Goal: Task Accomplishment & Management: Complete application form

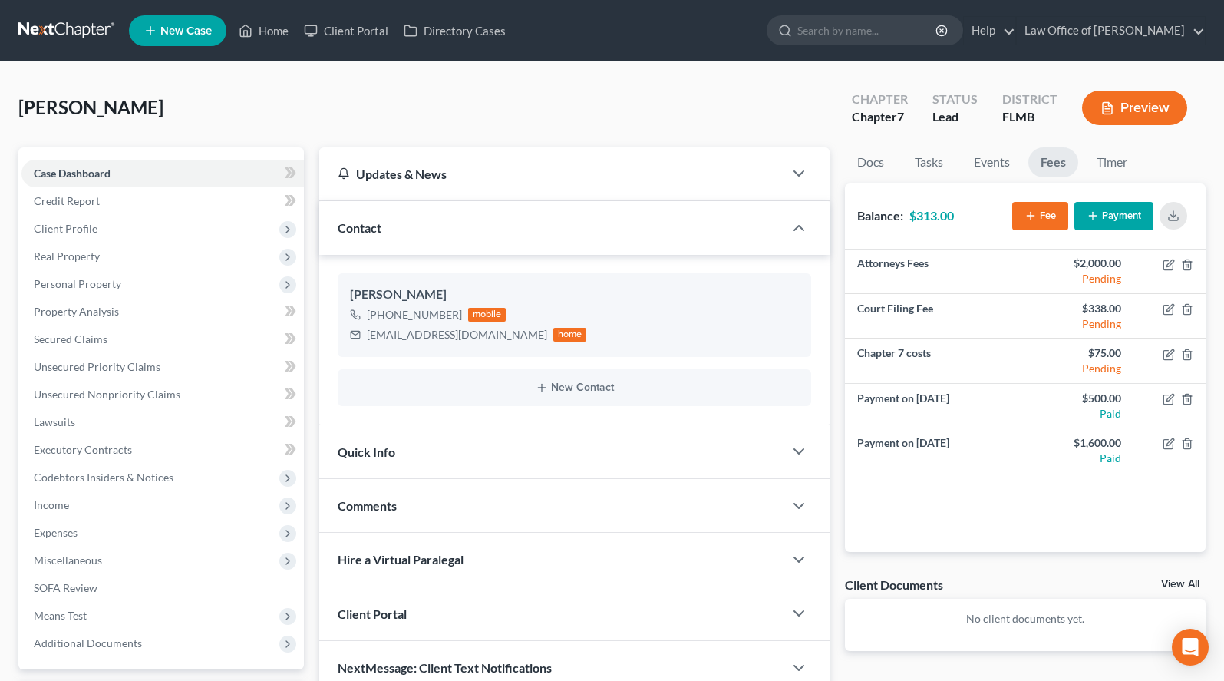
click at [41, 38] on link at bounding box center [67, 31] width 98 height 28
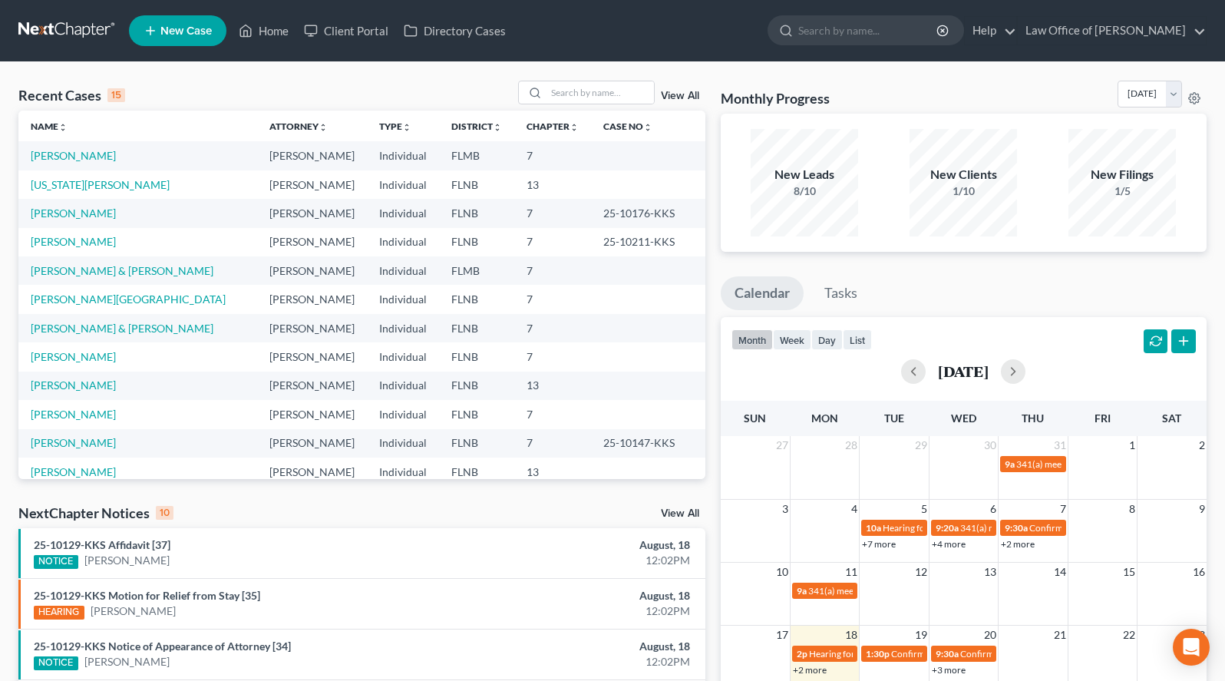
click at [1197, 278] on ul "Calendar Tasks" at bounding box center [964, 296] width 486 height 41
click at [109, 189] on link "Washington, Devin" at bounding box center [100, 184] width 139 height 13
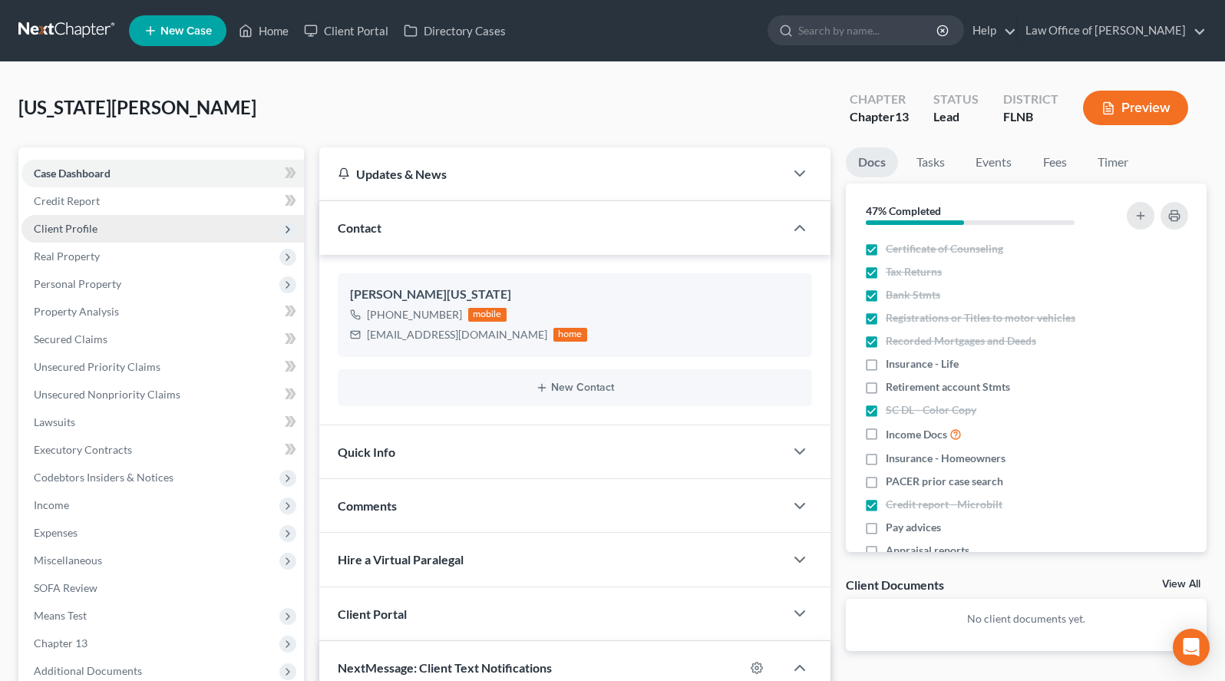
click at [120, 231] on span "Client Profile" at bounding box center [162, 229] width 282 height 28
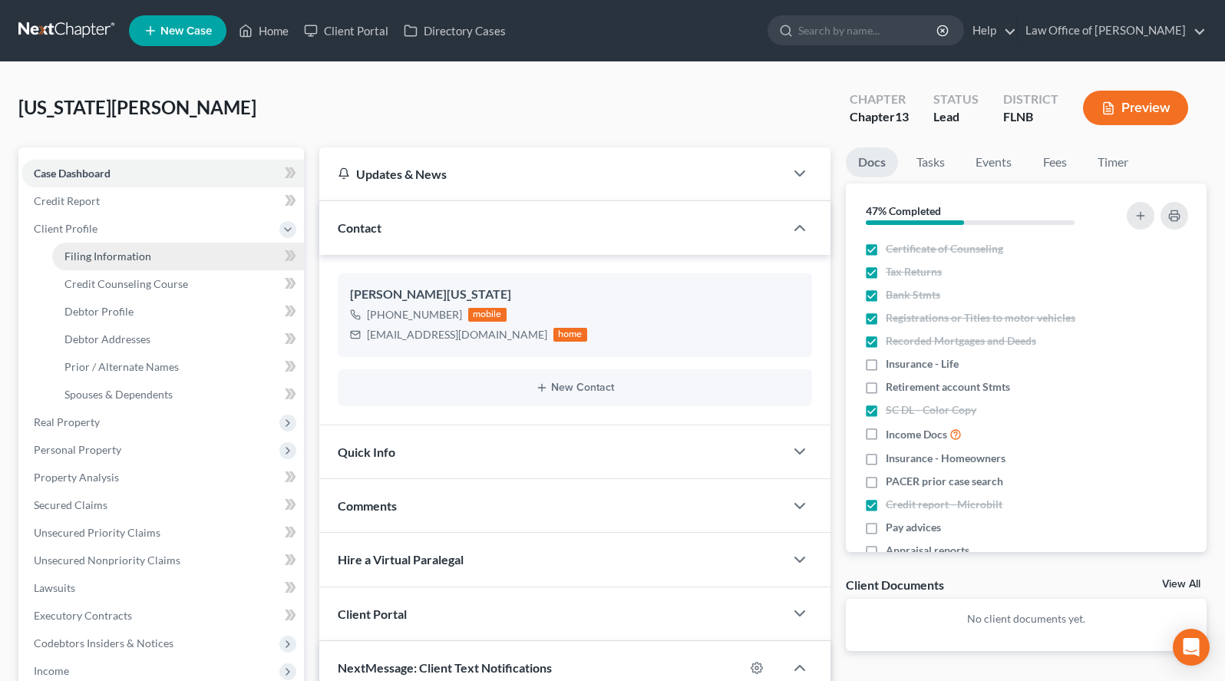
click at [120, 250] on span "Filing Information" at bounding box center [107, 255] width 87 height 13
select select "1"
select select "0"
select select "3"
select select "16"
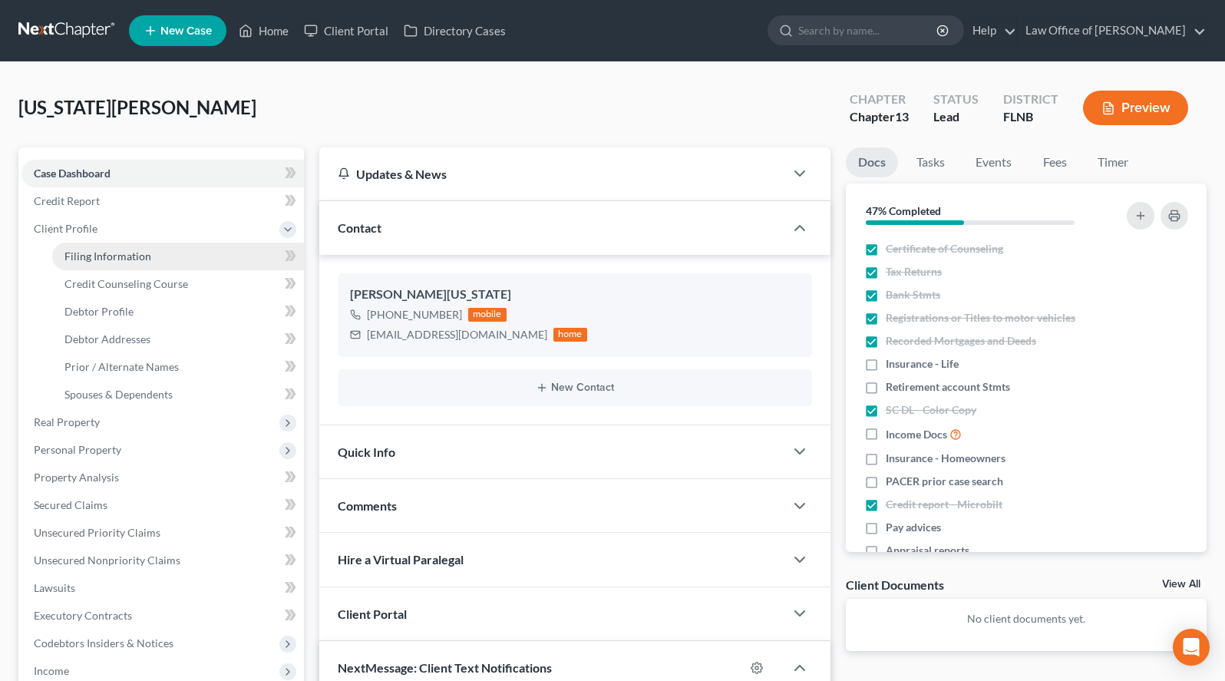
select select "0"
select select "9"
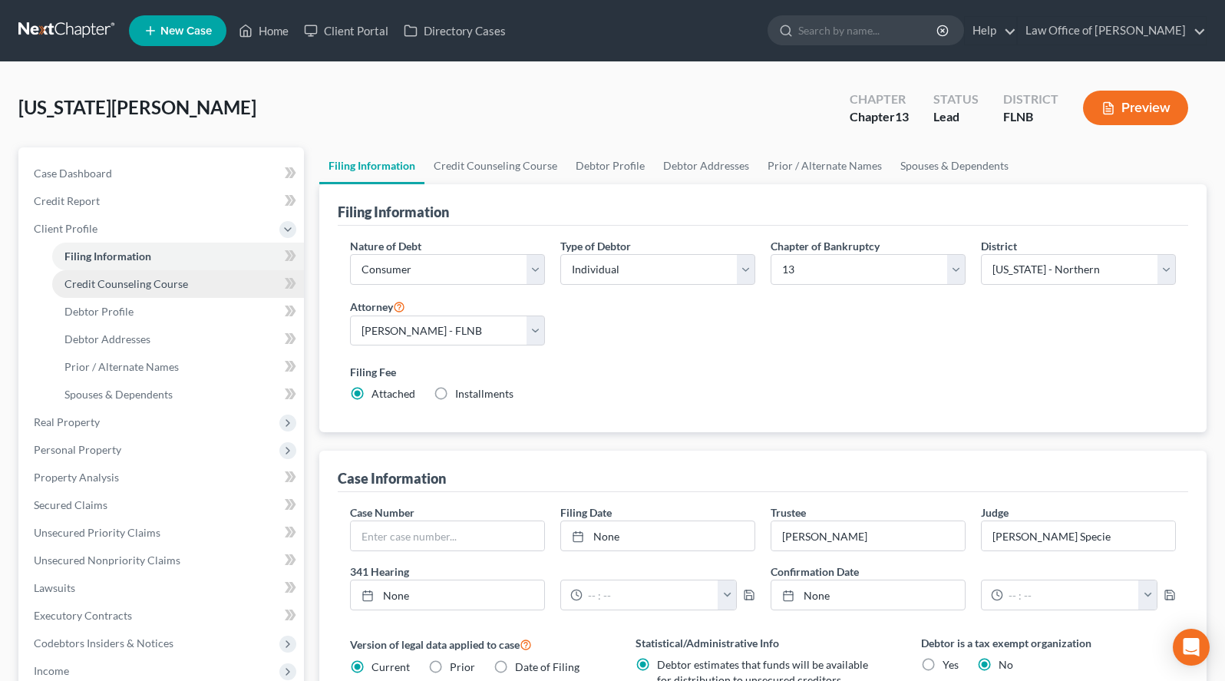
click at [132, 287] on span "Credit Counseling Course" at bounding box center [126, 283] width 124 height 13
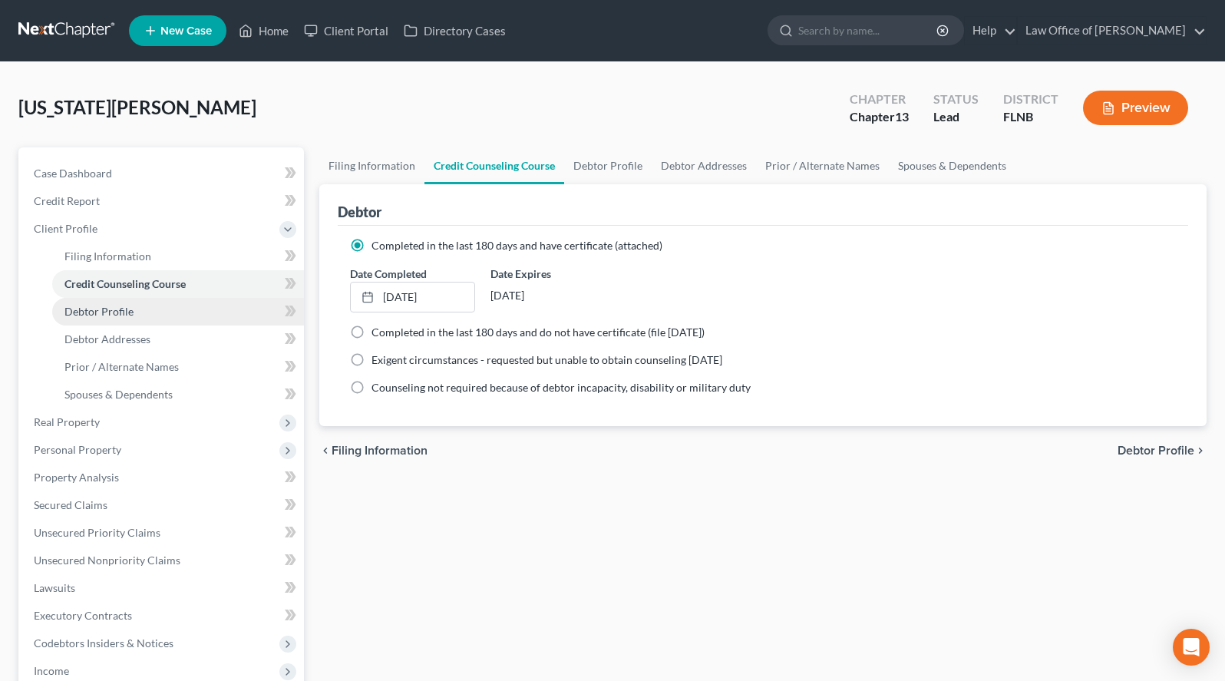
click at [142, 311] on link "Debtor Profile" at bounding box center [178, 312] width 252 height 28
select select "0"
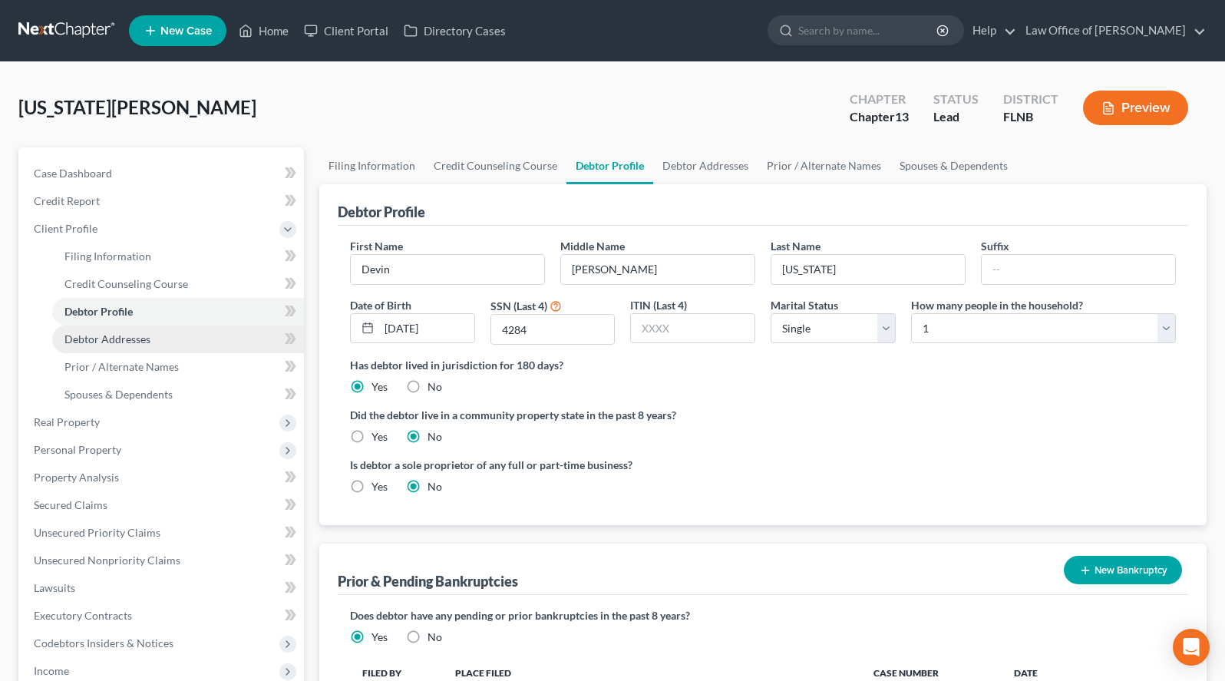
click at [173, 332] on link "Debtor Addresses" at bounding box center [178, 339] width 252 height 28
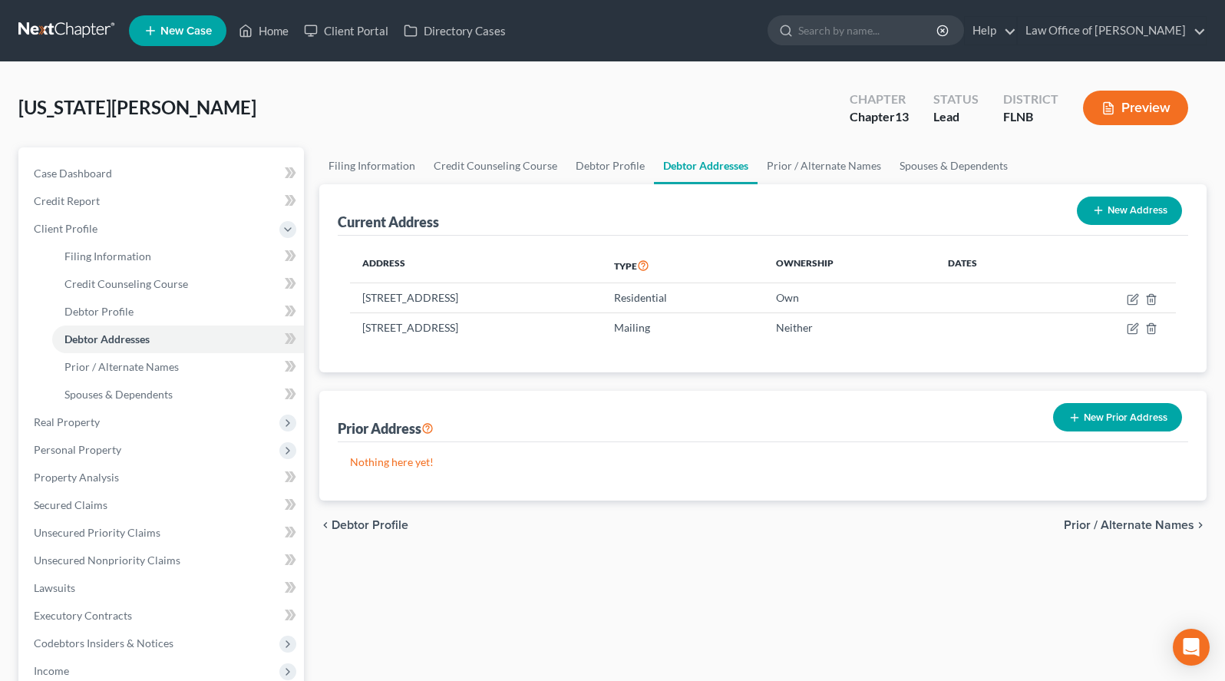
click at [53, 34] on link at bounding box center [67, 31] width 98 height 28
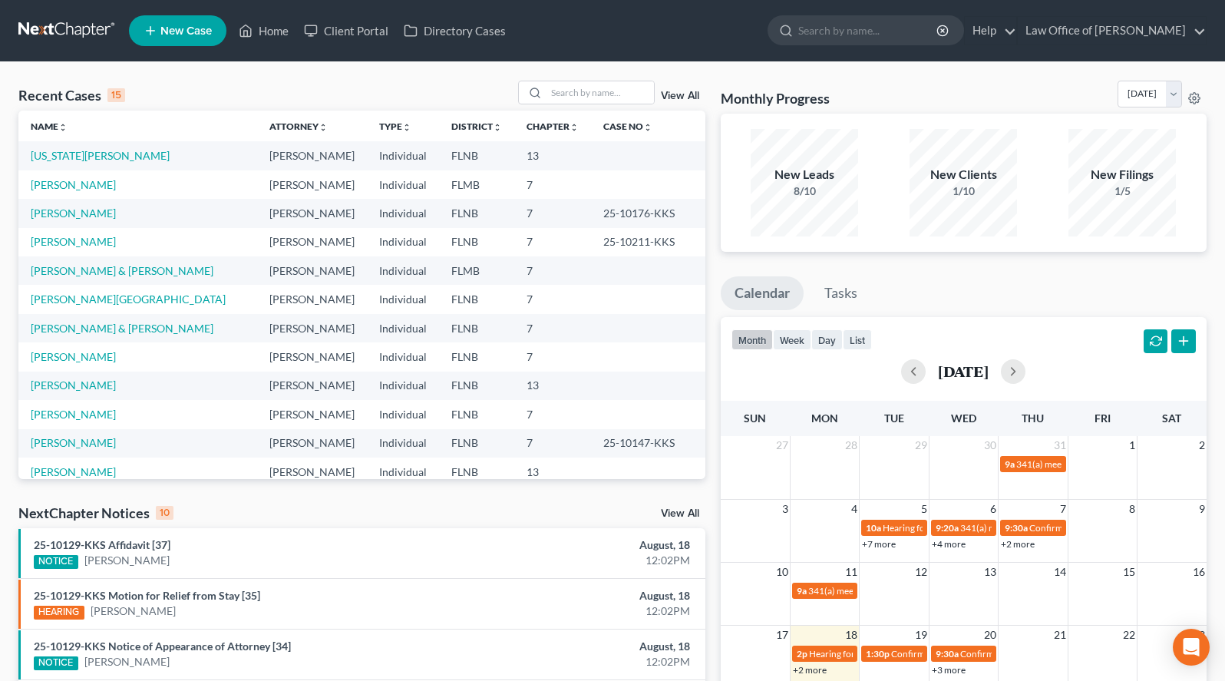
click at [807, 78] on div "Recent Cases 15 View All Name unfold_more expand_more expand_less Attorney unfo…" at bounding box center [612, 569] width 1225 height 1015
click at [103, 185] on link "[PERSON_NAME]" at bounding box center [73, 184] width 85 height 13
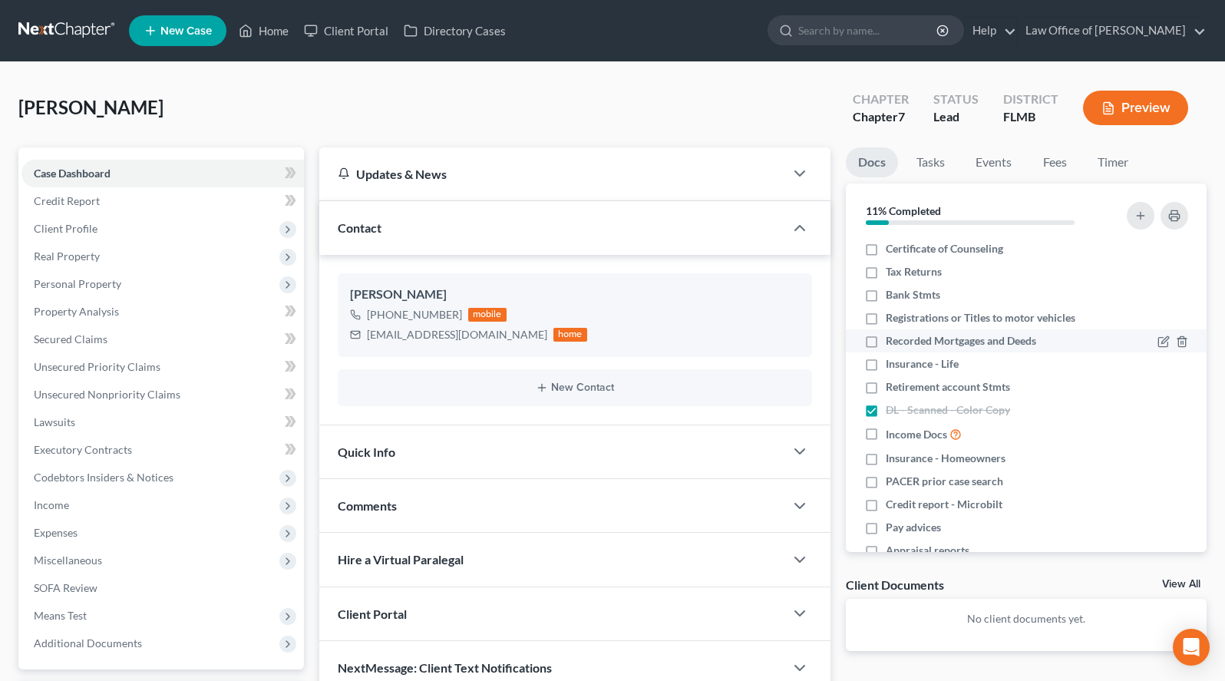
click at [1014, 349] on li "Recorded Mortgages and Deeds" at bounding box center [1026, 340] width 361 height 23
click at [1015, 338] on span "Recorded Mortgages and Deeds" at bounding box center [961, 340] width 150 height 15
click at [902, 338] on input "Recorded Mortgages and Deeds" at bounding box center [897, 338] width 10 height 10
checkbox input "true"
click at [827, 632] on div "Client Portal" at bounding box center [574, 614] width 511 height 54
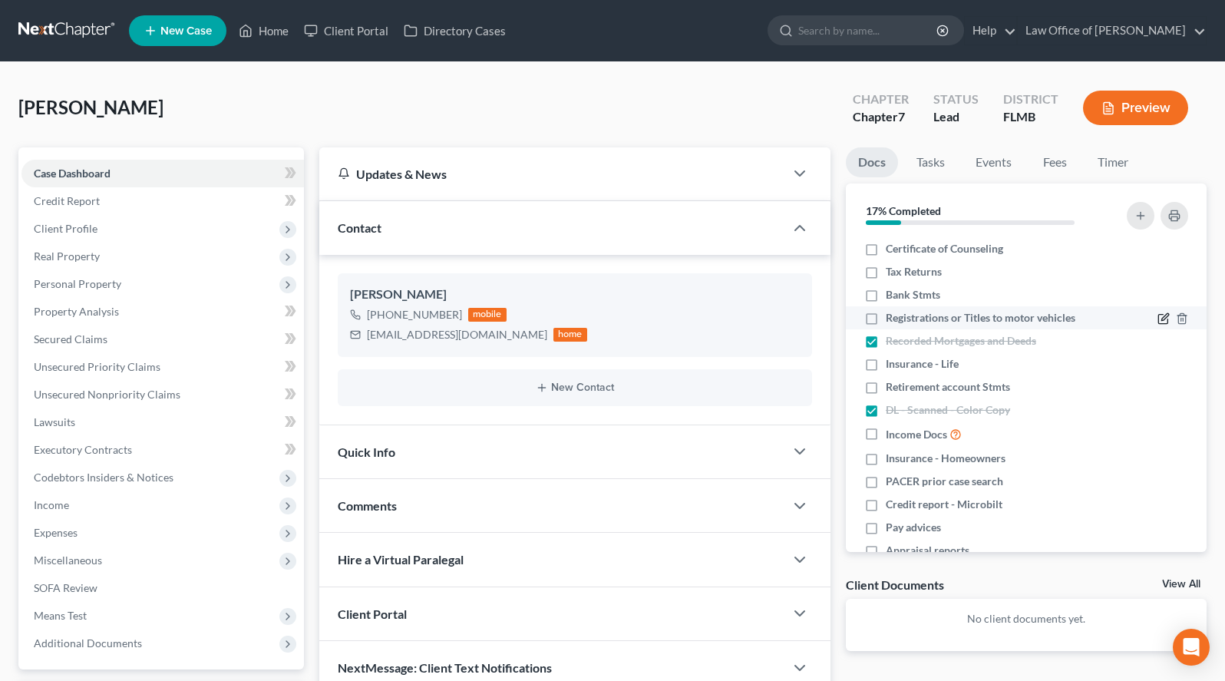
click at [1163, 322] on icon "button" at bounding box center [1163, 318] width 12 height 12
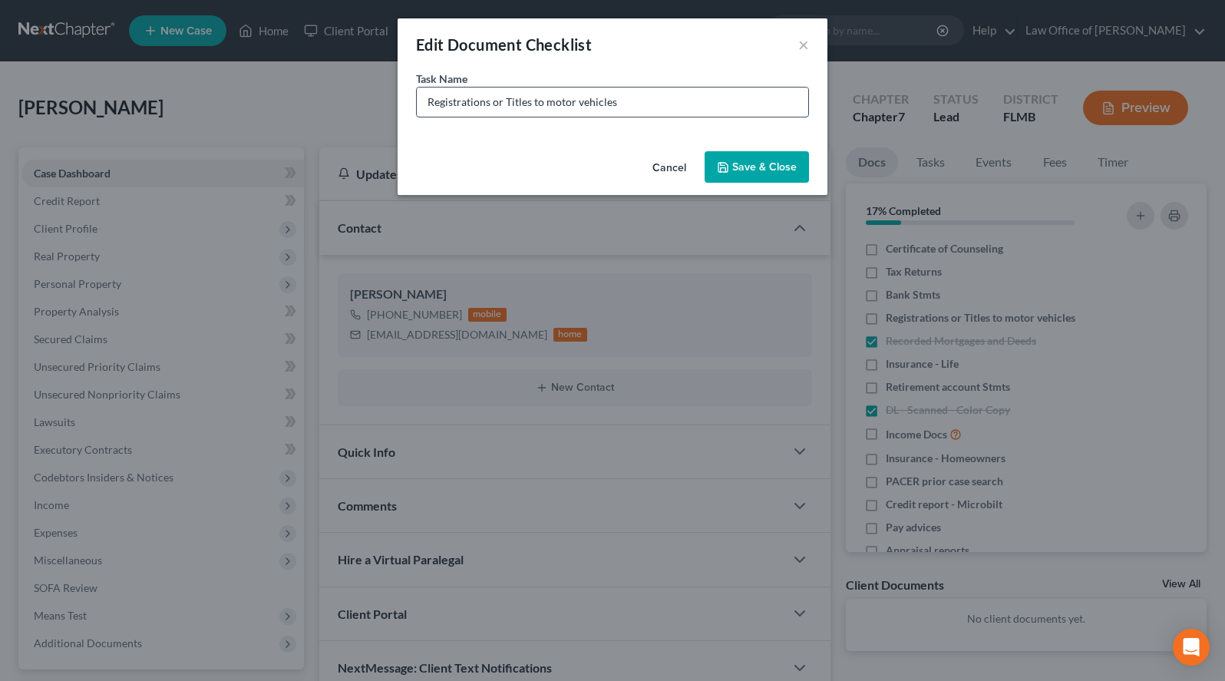
drag, startPoint x: 494, startPoint y: 103, endPoint x: 700, endPoint y: 129, distance: 208.1
click at [700, 117] on input "Registrations or Titles to motor vehicles" at bounding box center [612, 101] width 391 height 29
click at [680, 41] on div "Edit Document Checklist ×" at bounding box center [613, 44] width 430 height 52
drag, startPoint x: 654, startPoint y: 104, endPoint x: 418, endPoint y: 114, distance: 235.8
click at [418, 114] on input "2020 Registrations" at bounding box center [612, 101] width 391 height 29
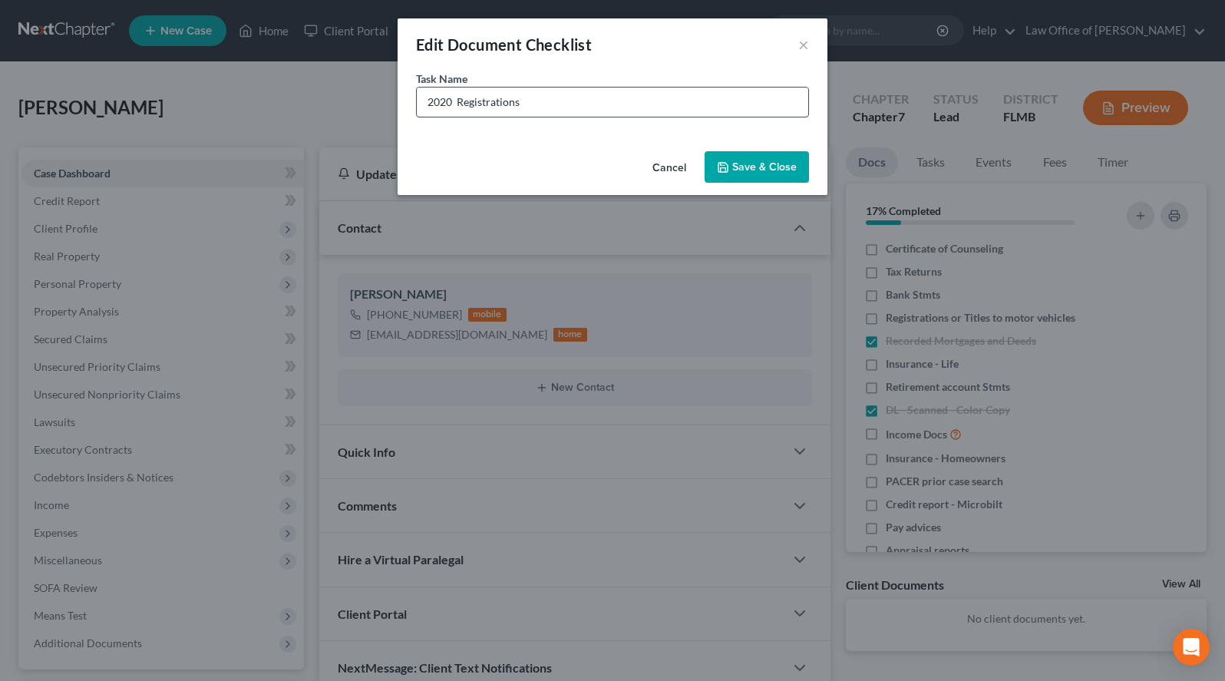
paste input "XT4 Cadilac - Registration"
type input "2020 XT4 Cadilac - Registrations"
click at [751, 167] on button "Save & Close" at bounding box center [757, 167] width 104 height 32
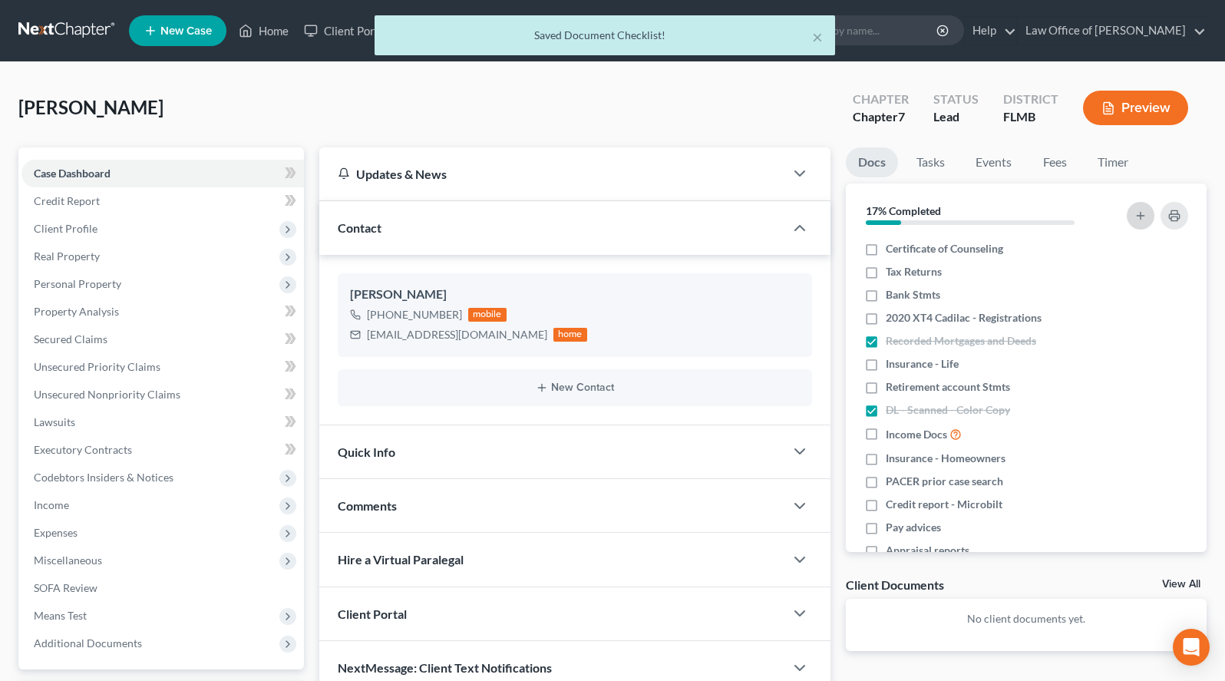
click at [1146, 218] on icon "button" at bounding box center [1140, 216] width 12 height 12
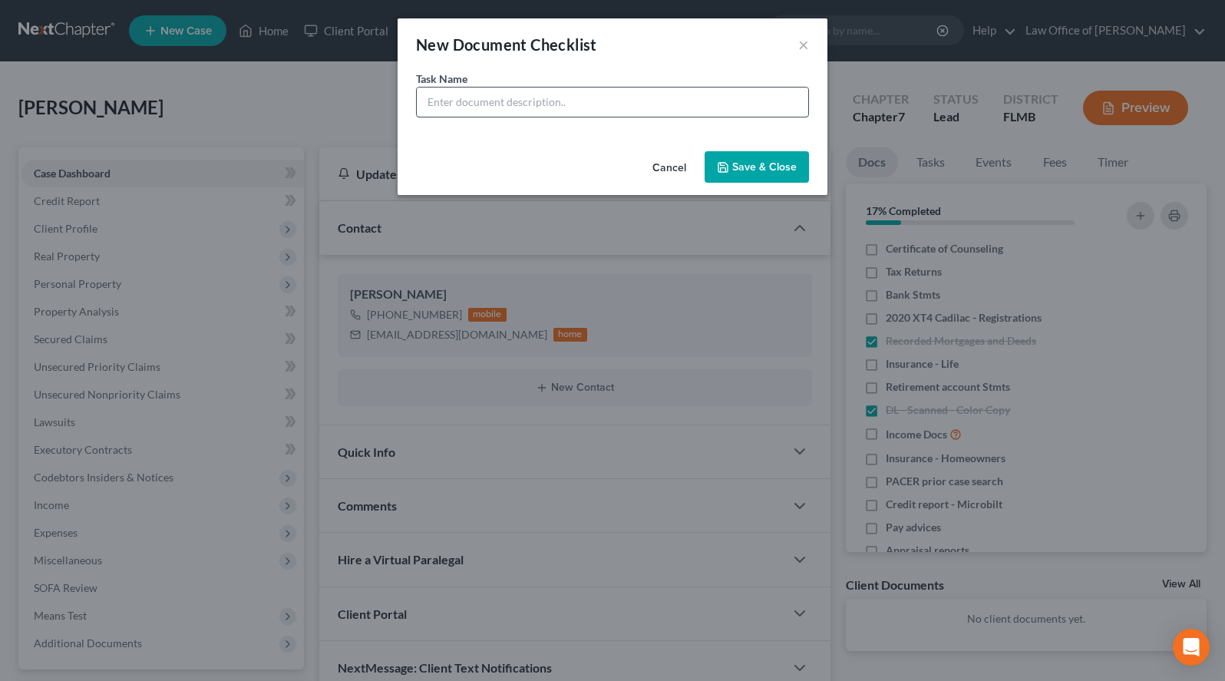
click at [513, 111] on input "text" at bounding box center [612, 101] width 391 height 29
paste input "2020 XT4 Cadilac - Registration"
drag, startPoint x: 510, startPoint y: 104, endPoint x: 439, endPoint y: 107, distance: 70.7
click at [439, 107] on input "2020 XT4 Cadilac - Registration" at bounding box center [612, 101] width 391 height 29
click at [769, 77] on div "Task Name * 2002 - Registration" at bounding box center [612, 94] width 393 height 47
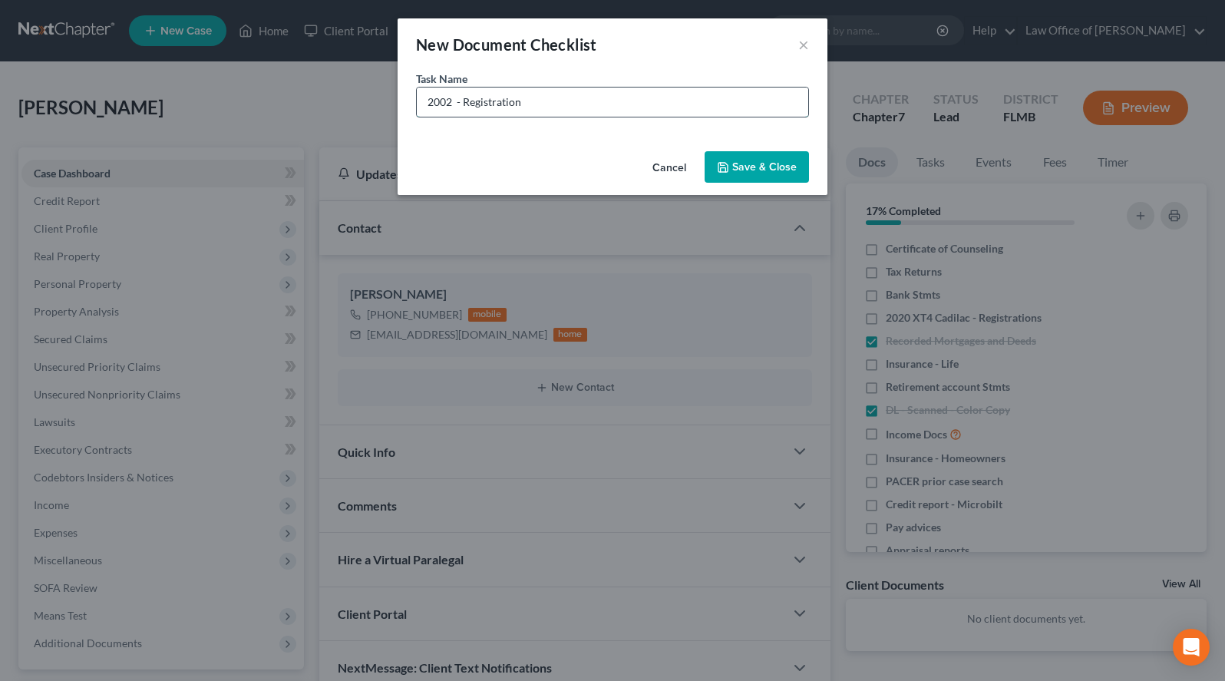
click at [453, 101] on input "2002 - Registration" at bounding box center [612, 101] width 391 height 29
click at [783, 99] on input "2002 - Registration" at bounding box center [612, 101] width 391 height 29
click at [455, 104] on input "2002 - Registration" at bounding box center [612, 101] width 391 height 29
type input "2002 Dodge Van - Registration"
click at [741, 170] on button "Save & Close" at bounding box center [757, 167] width 104 height 32
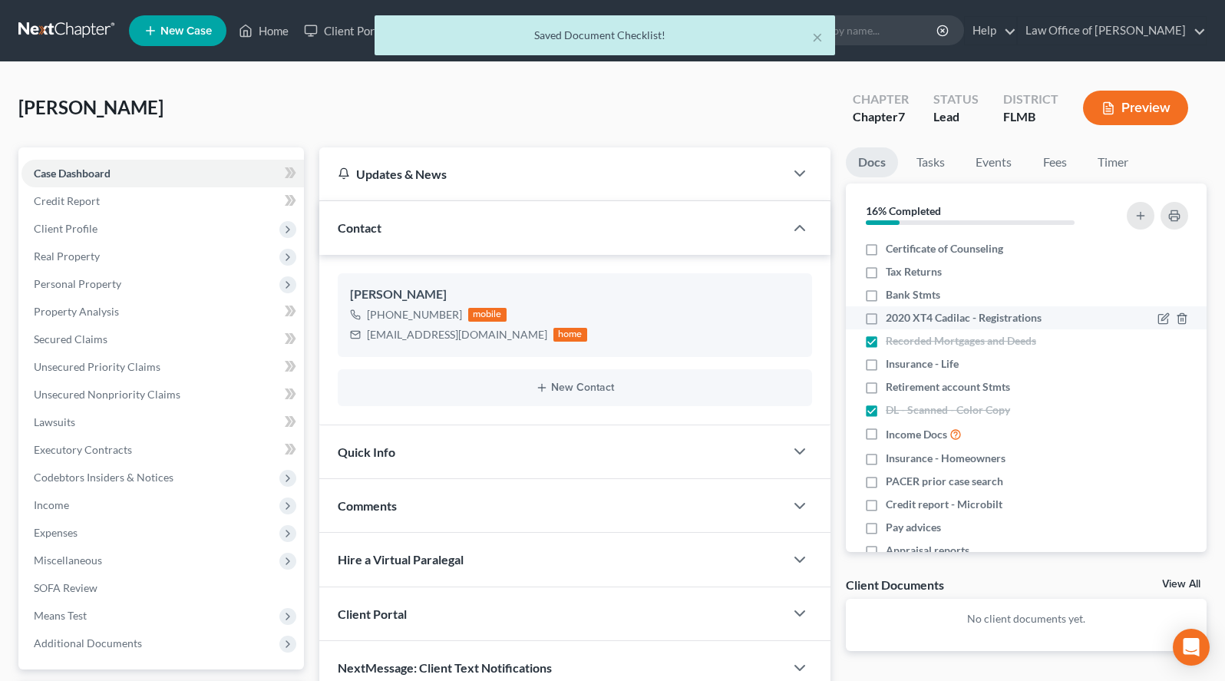
click at [905, 314] on span "2020 XT4 Cadilac - Registrations" at bounding box center [964, 317] width 156 height 15
click at [902, 314] on input "2020 XT4 Cadilac - Registrations" at bounding box center [897, 315] width 10 height 10
checkbox input "true"
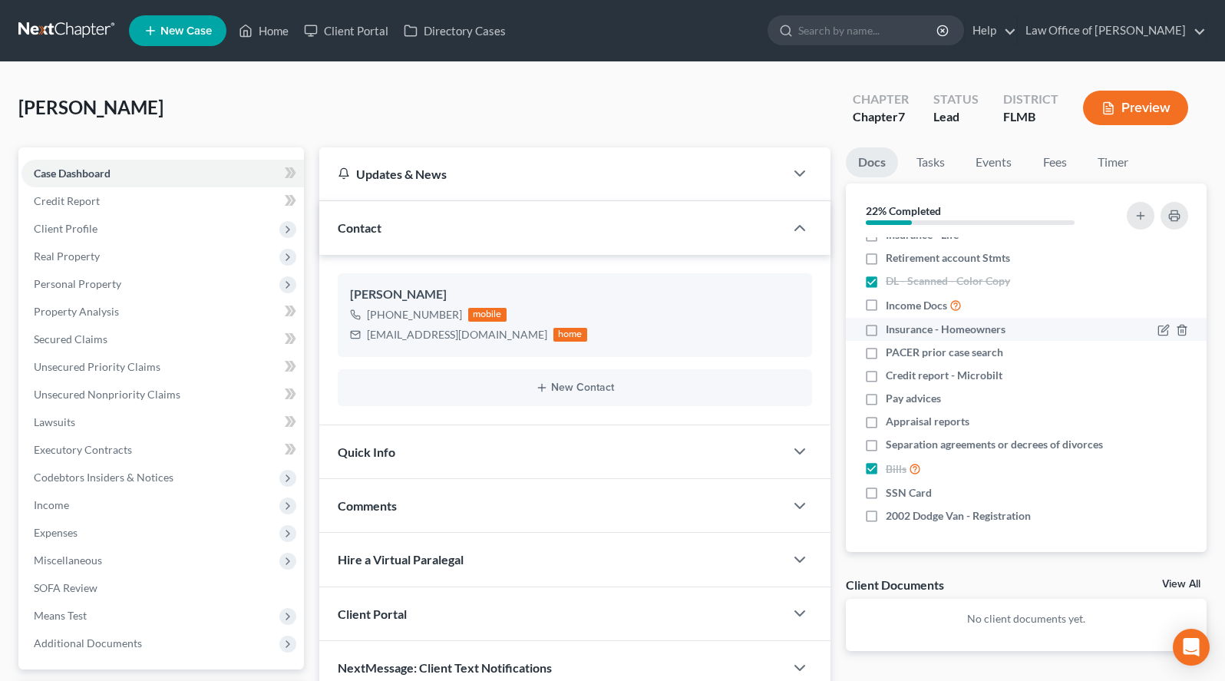
scroll to position [144, 0]
click at [958, 500] on li "SSN Card" at bounding box center [1026, 492] width 361 height 23
click at [953, 490] on div "SSN Card" at bounding box center [983, 492] width 239 height 15
click at [902, 490] on span "SSN Card" at bounding box center [909, 492] width 46 height 15
click at [902, 490] on input "SSN Card" at bounding box center [897, 490] width 10 height 10
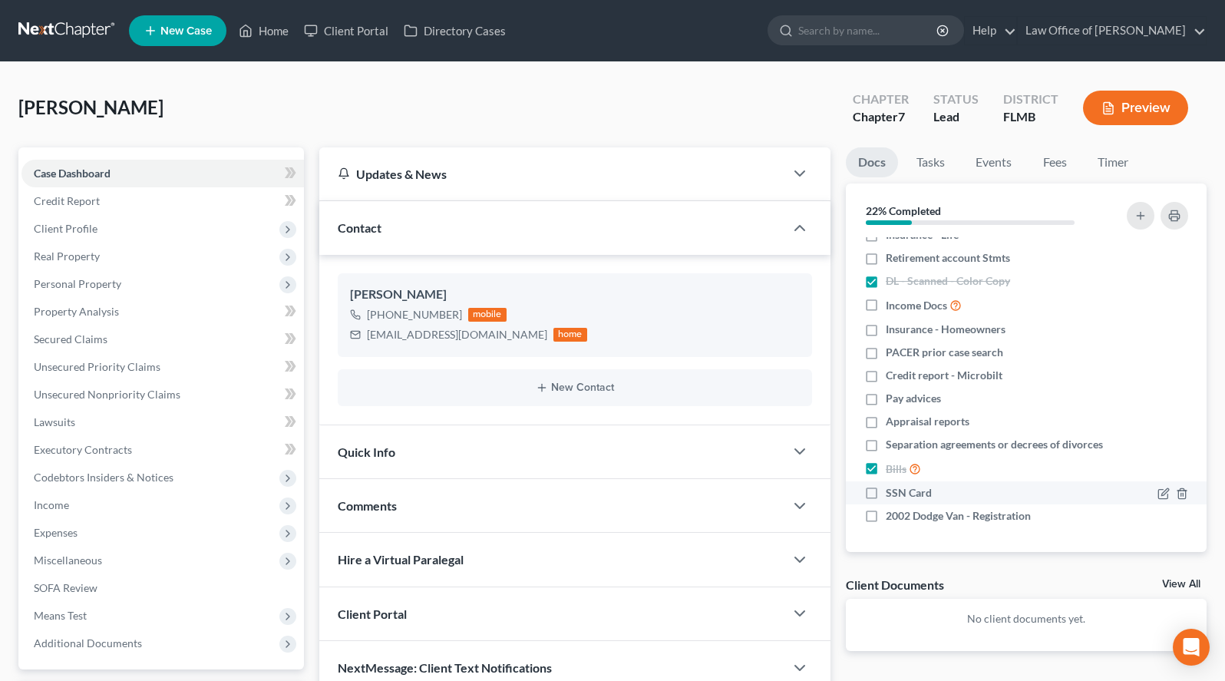
checkbox input "true"
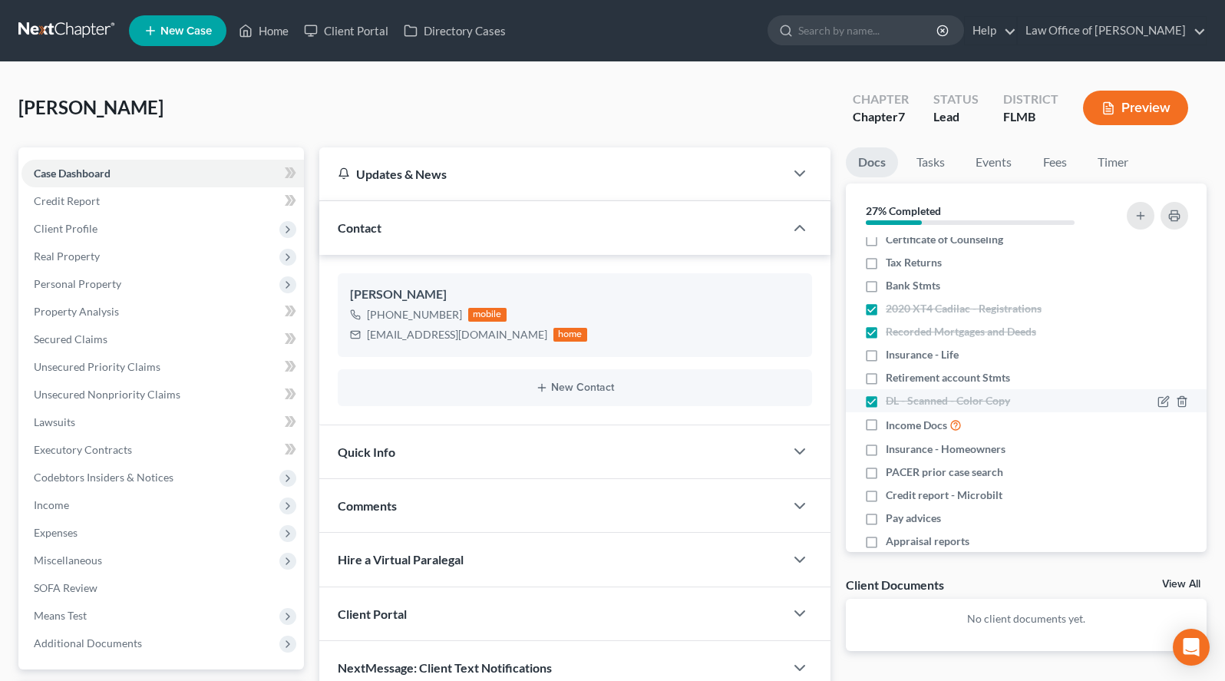
scroll to position [0, 0]
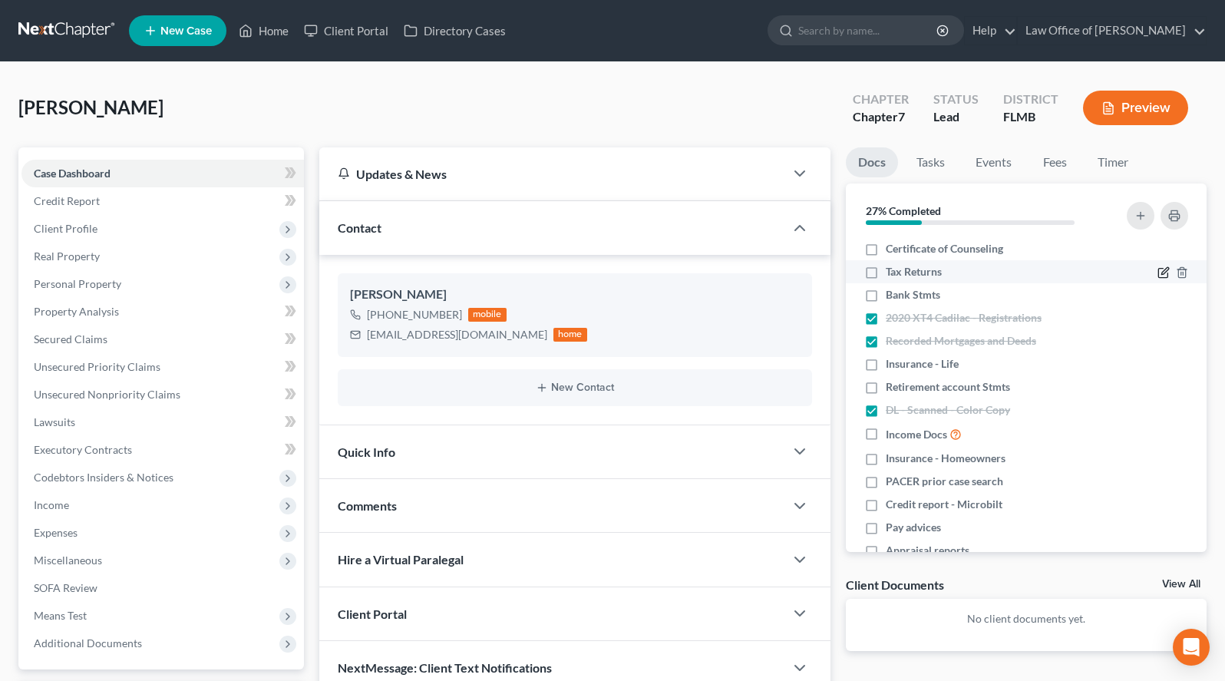
click at [1163, 274] on icon "button" at bounding box center [1164, 271] width 7 height 7
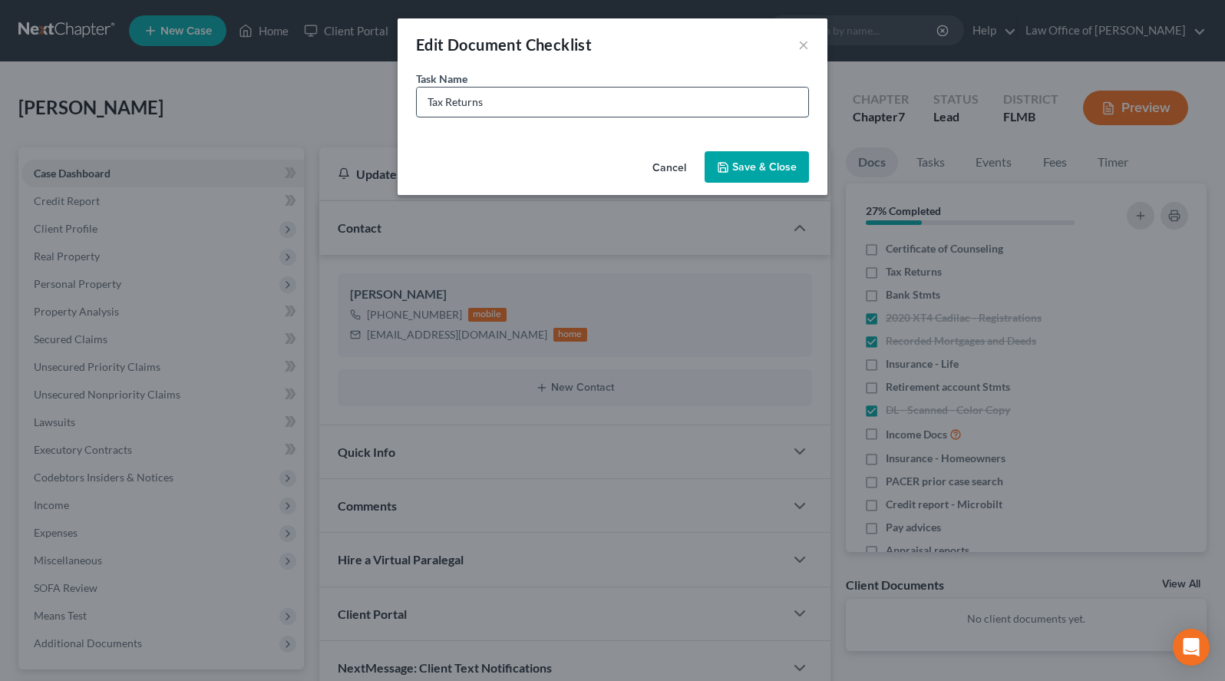
click at [522, 104] on input "Tax Returns" at bounding box center [612, 101] width 391 height 29
drag, startPoint x: 663, startPoint y: 96, endPoint x: 400, endPoint y: 101, distance: 263.3
click at [417, 101] on input "2024 Tax Return - Business & Personal" at bounding box center [612, 101] width 391 height 29
type input "2024 Tax Return - Business & Personal"
click at [752, 166] on button "Save & Close" at bounding box center [757, 167] width 104 height 32
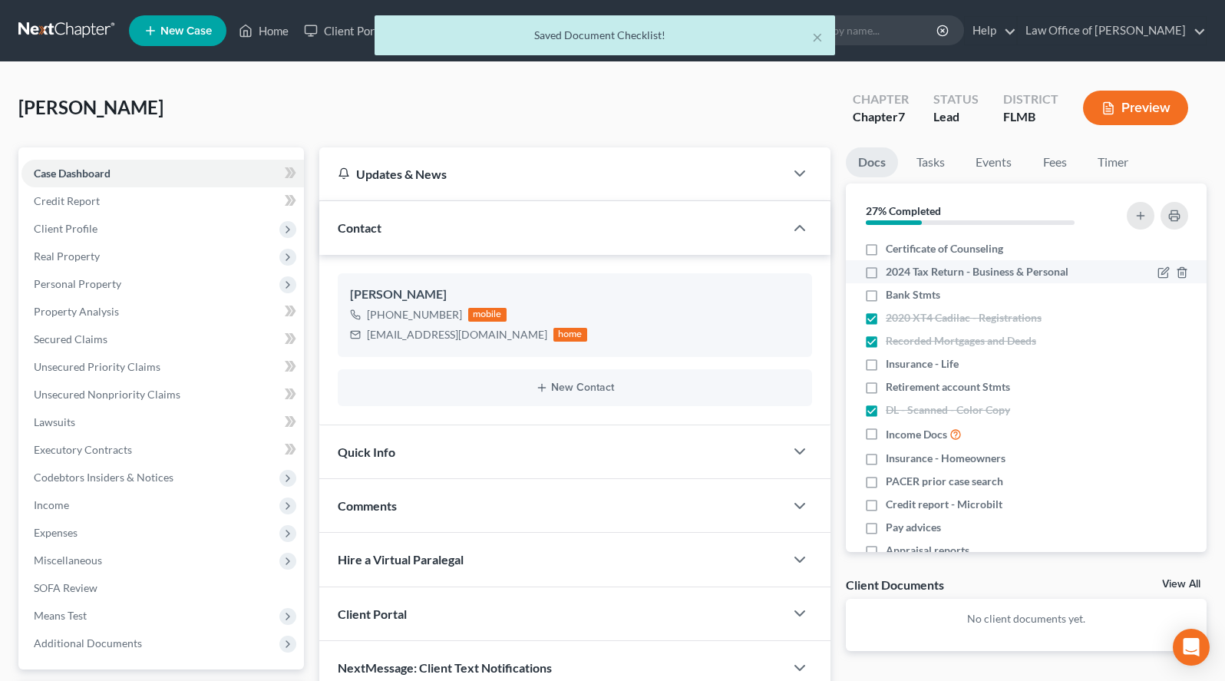
click at [885, 270] on div "2024 Tax Return - Business & Personal" at bounding box center [983, 271] width 239 height 15
click at [886, 269] on label "2024 Tax Return - Business & Personal" at bounding box center [977, 271] width 183 height 15
click at [892, 269] on input "2024 Tax Return - Business & Personal" at bounding box center [897, 269] width 10 height 10
checkbox input "true"
click at [1143, 206] on button "button" at bounding box center [1141, 216] width 28 height 28
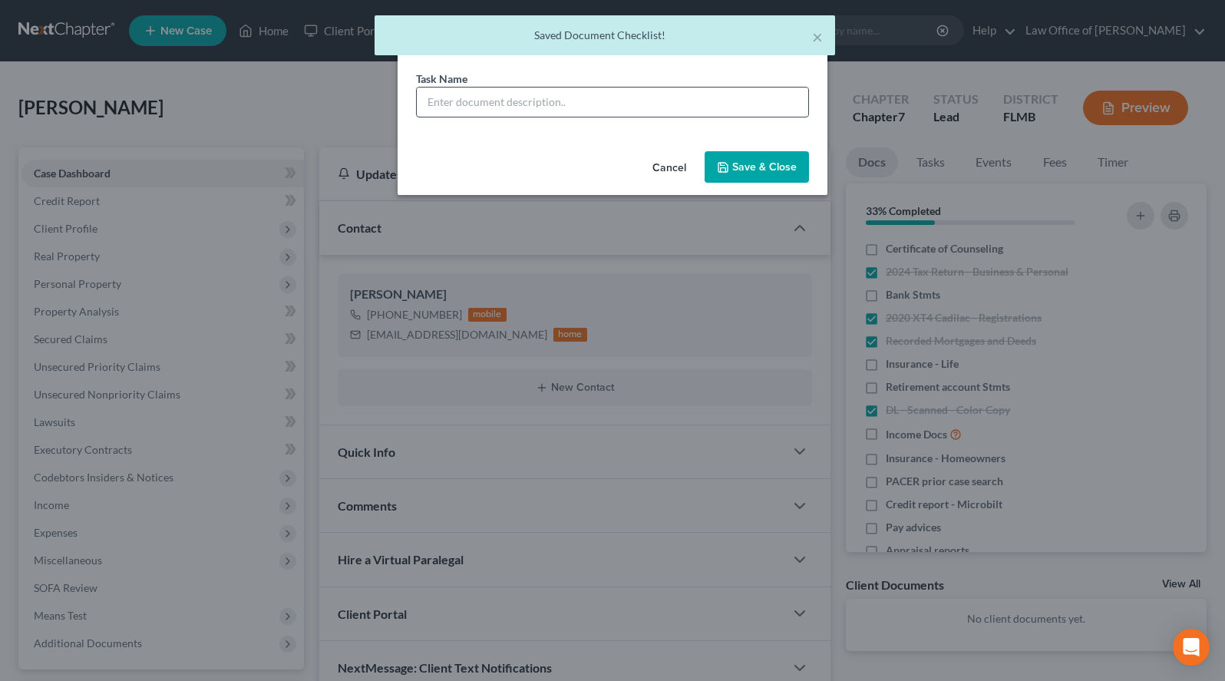
click at [615, 98] on input "text" at bounding box center [612, 101] width 391 height 29
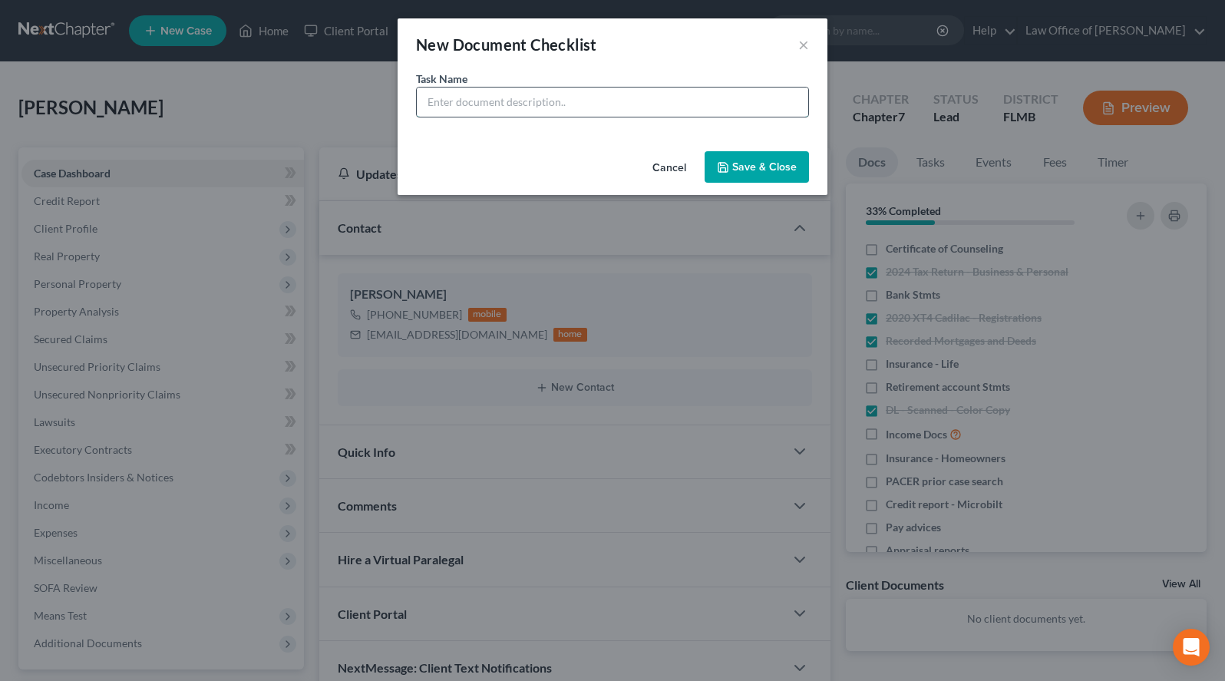
paste input "2024 Tax Return - Business & Personal"
type input "2023 Tax Return - Business & Personal"
click at [770, 179] on button "Save & Close" at bounding box center [757, 167] width 104 height 32
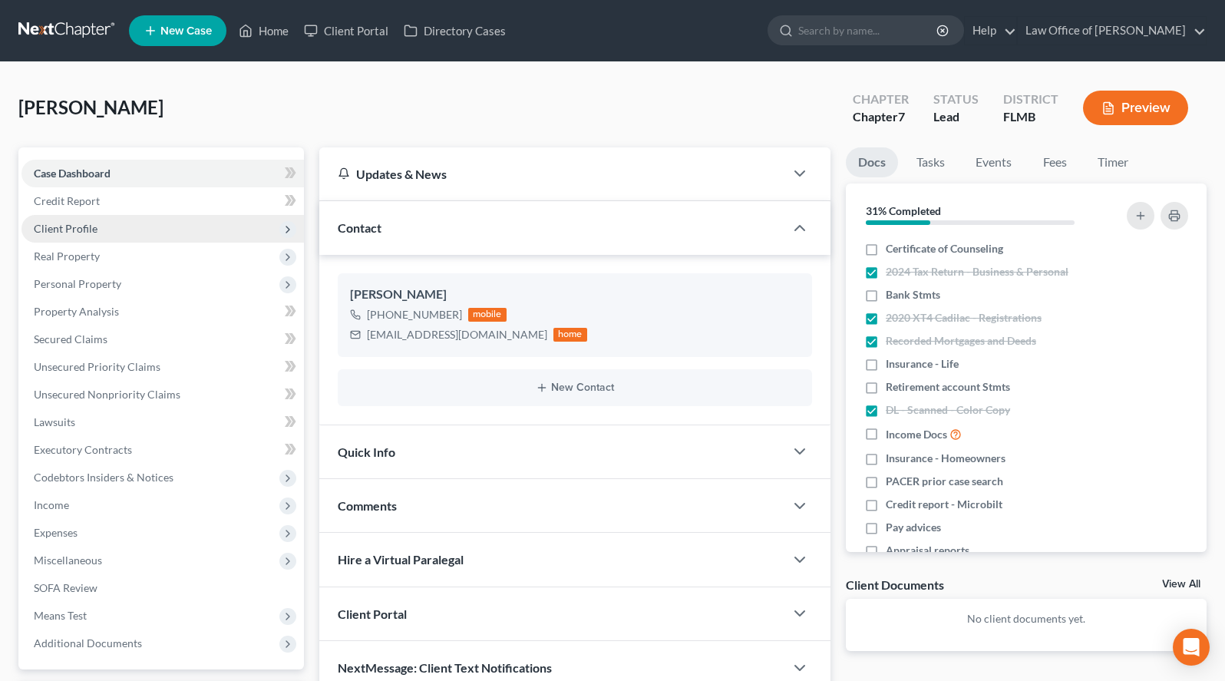
click at [85, 215] on span "Client Profile" at bounding box center [162, 229] width 282 height 28
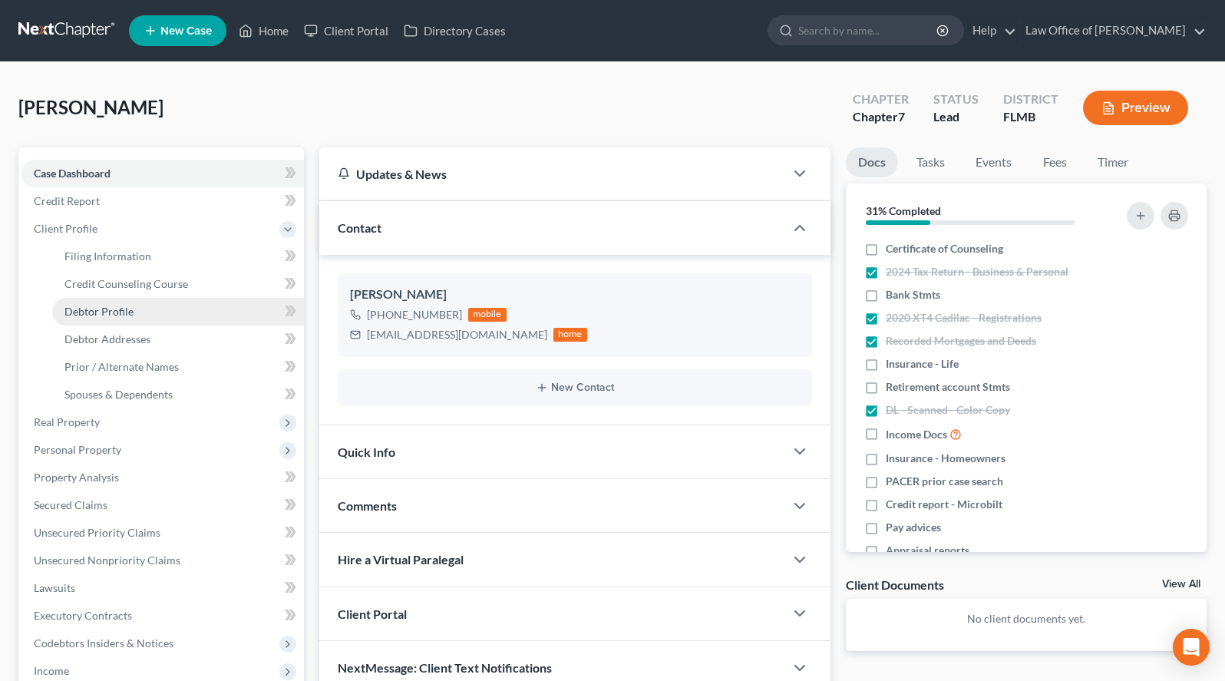
click at [170, 303] on link "Debtor Profile" at bounding box center [178, 312] width 252 height 28
select select "1"
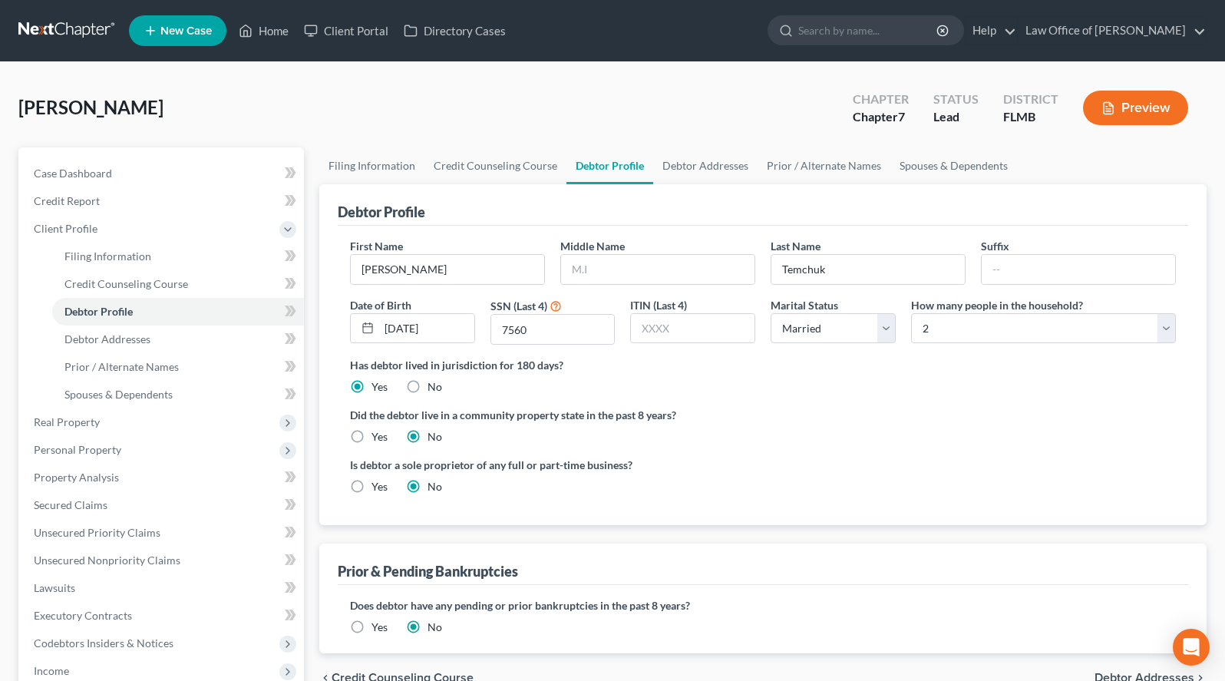
click at [1163, 530] on div "Debtor Profile First Name Bruce Middle Name Last Name Temchuk Suffix Date of Bi…" at bounding box center [762, 418] width 887 height 469
click at [703, 269] on input "text" at bounding box center [657, 269] width 193 height 29
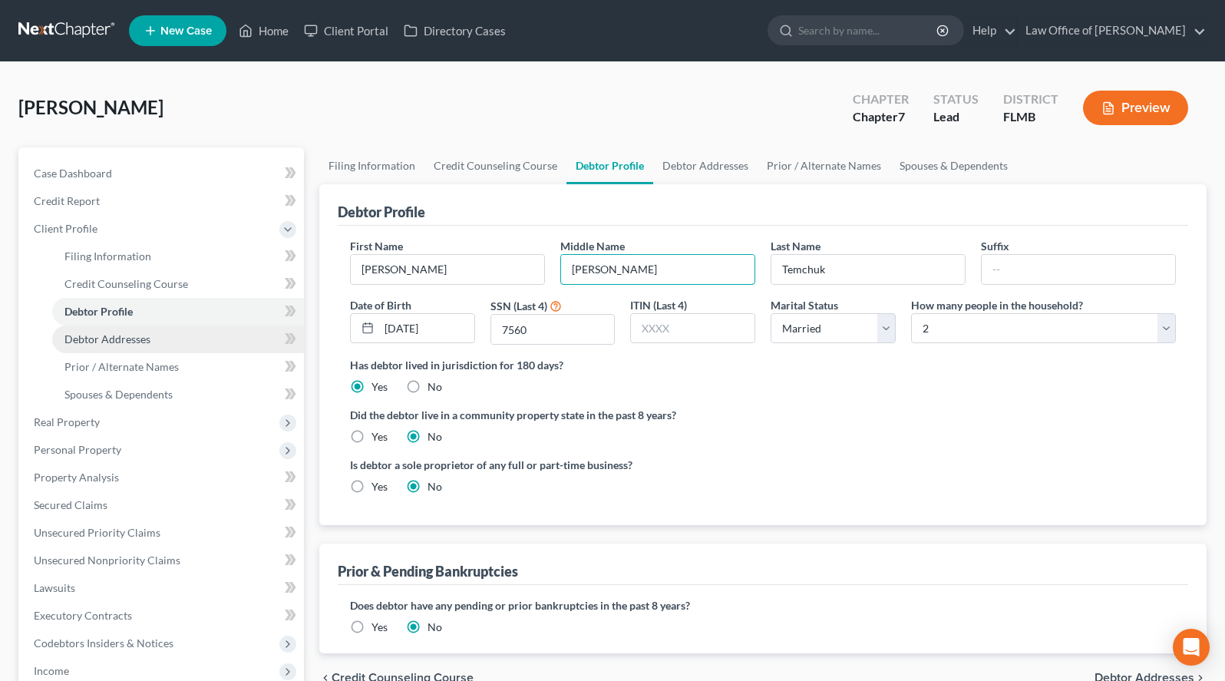
type input "Walter"
click at [134, 332] on span "Debtor Addresses" at bounding box center [107, 338] width 86 height 13
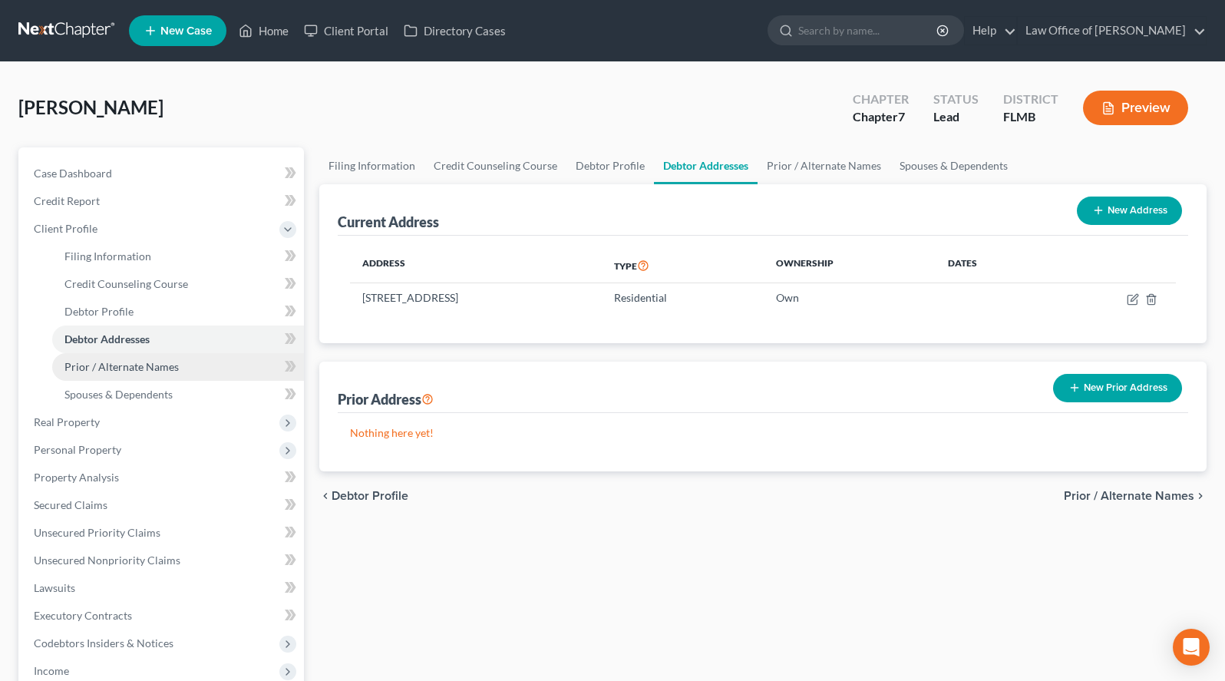
click at [158, 360] on span "Prior / Alternate Names" at bounding box center [121, 366] width 114 height 13
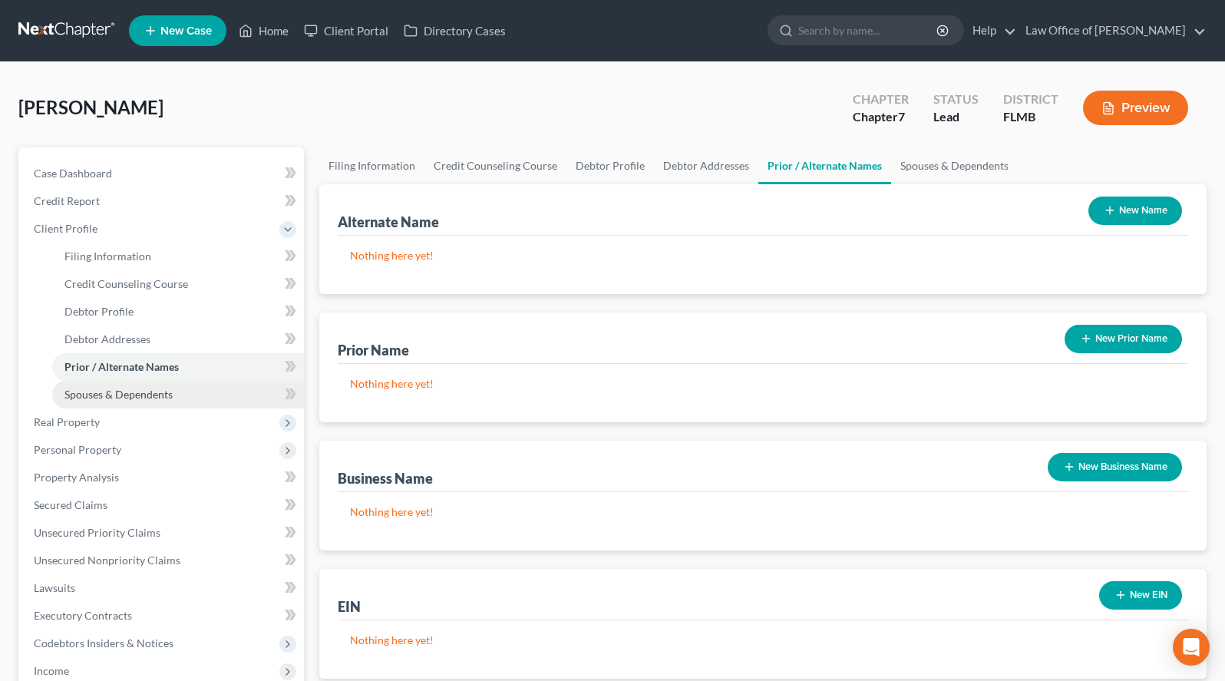
click at [167, 385] on link "Spouses & Dependents" at bounding box center [178, 395] width 252 height 28
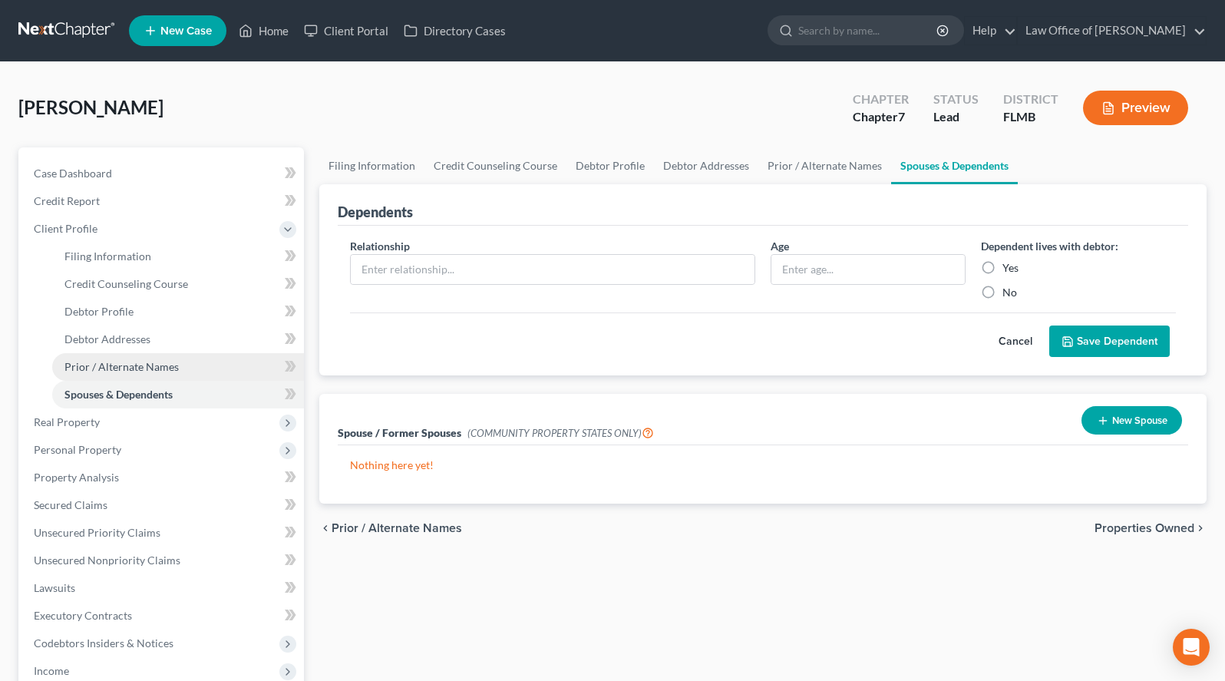
click at [168, 366] on span "Prior / Alternate Names" at bounding box center [121, 366] width 114 height 13
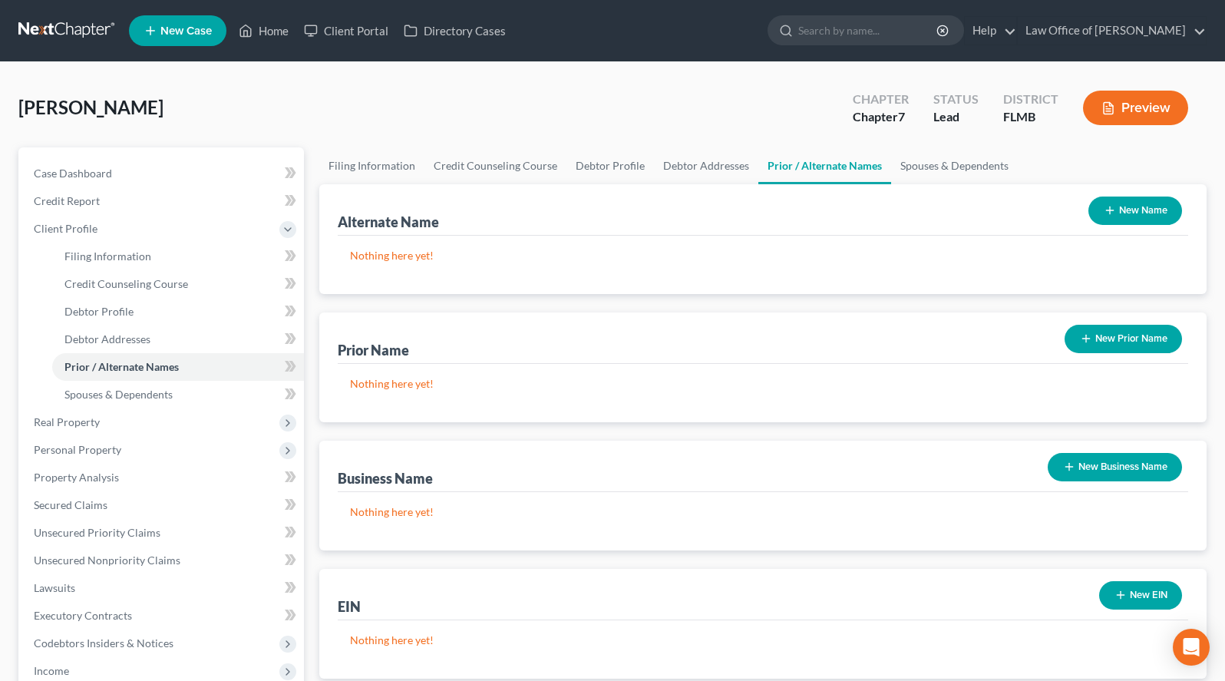
click at [948, 494] on div "Nothing here yet!" at bounding box center [763, 521] width 850 height 58
click at [1111, 467] on button "New Business Name" at bounding box center [1115, 467] width 134 height 28
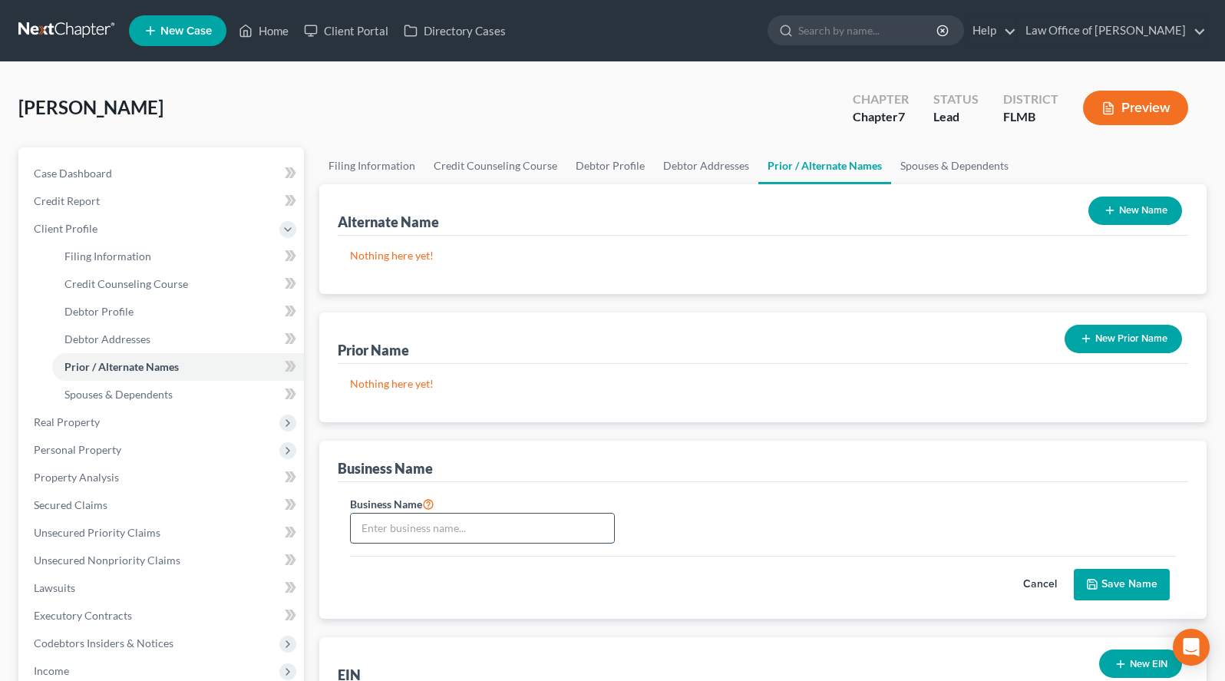
click at [476, 528] on input "text" at bounding box center [482, 527] width 263 height 29
type input "Star Decorating Inc"
click at [1118, 574] on button "Save Name" at bounding box center [1122, 585] width 96 height 32
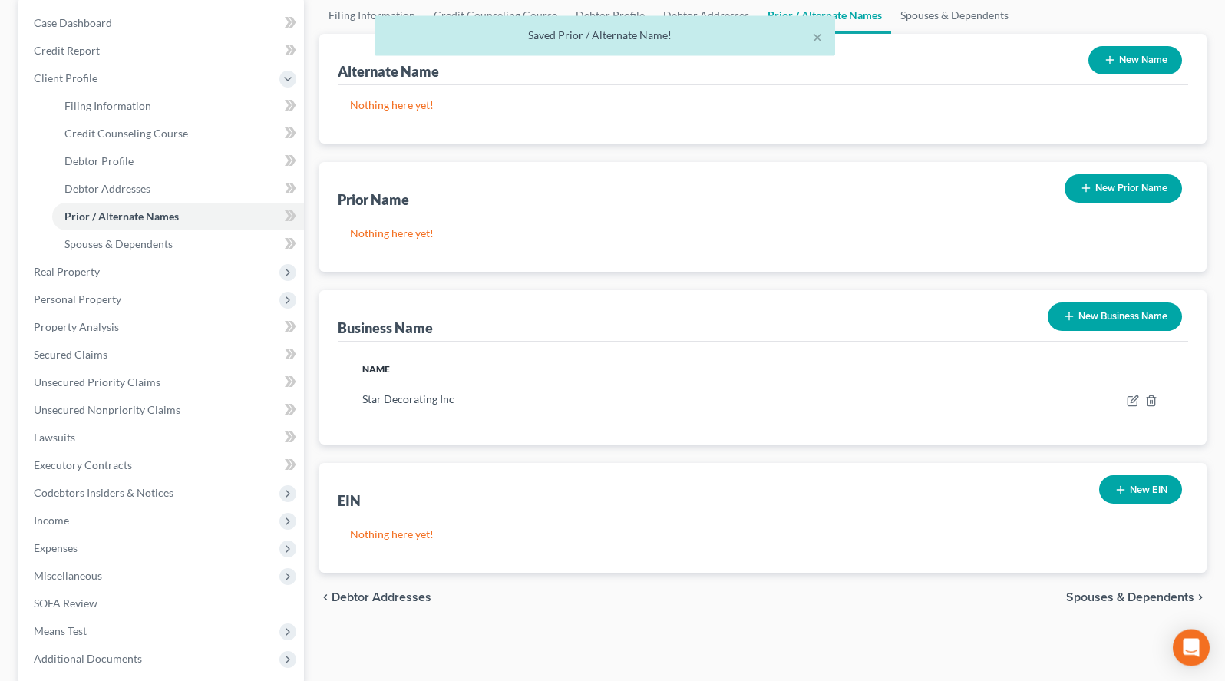
scroll to position [157, 0]
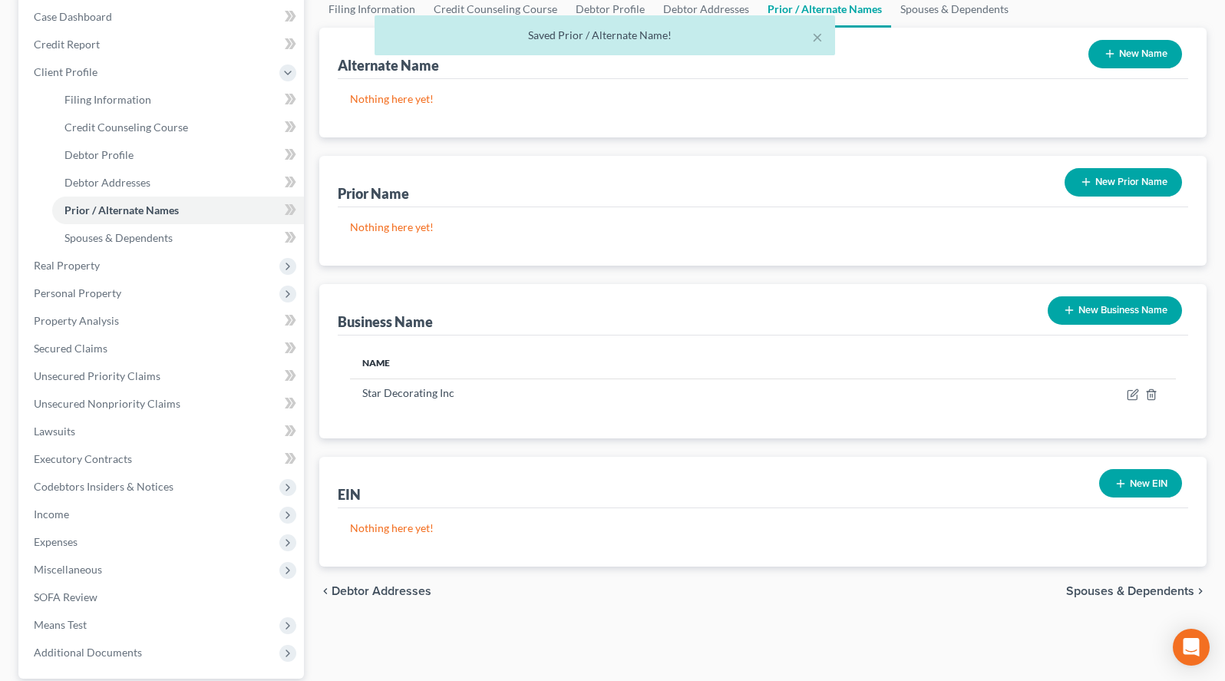
click at [1124, 484] on icon "button" at bounding box center [1120, 483] width 12 height 12
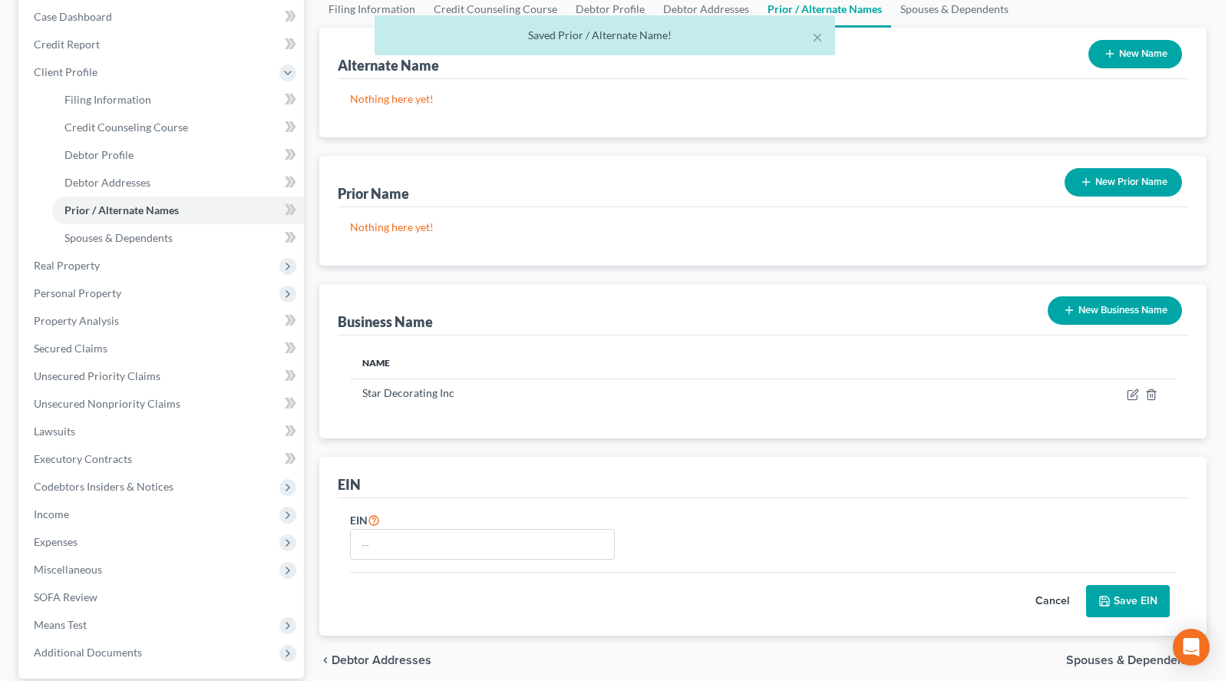
click at [450, 524] on div "EIN" at bounding box center [482, 534] width 280 height 49
click at [450, 543] on input "text" at bounding box center [482, 544] width 263 height 29
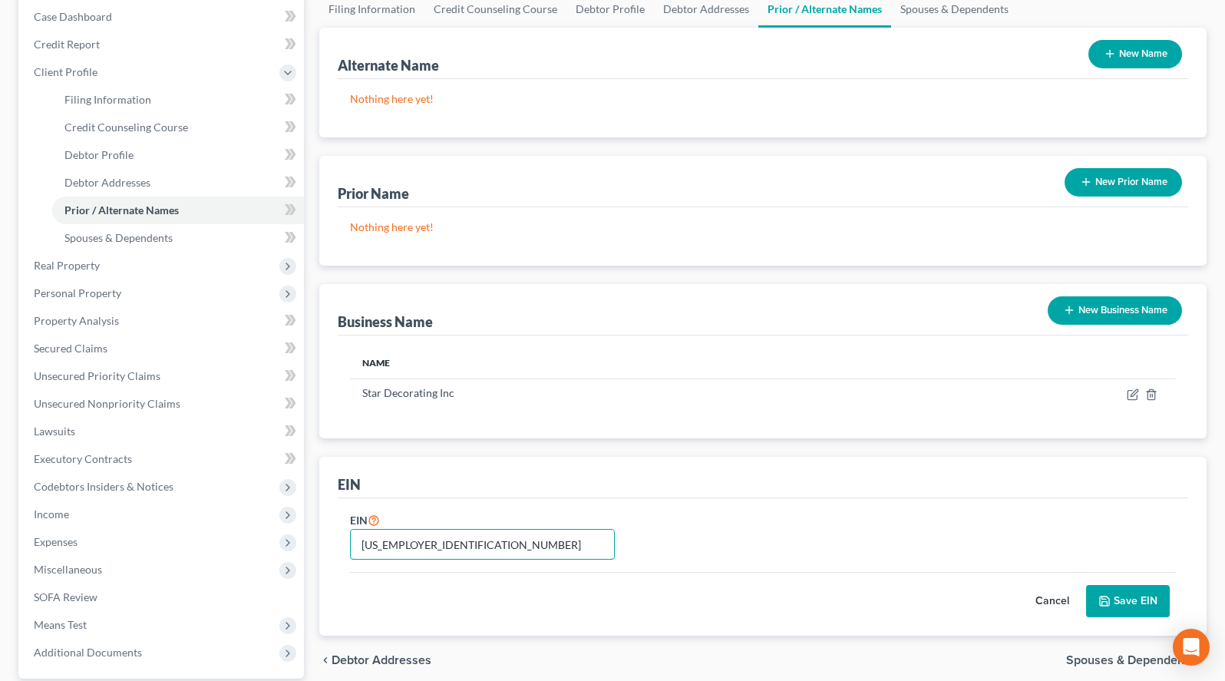
type input "59-2720083"
click at [1136, 596] on button "Save EIN" at bounding box center [1128, 601] width 84 height 32
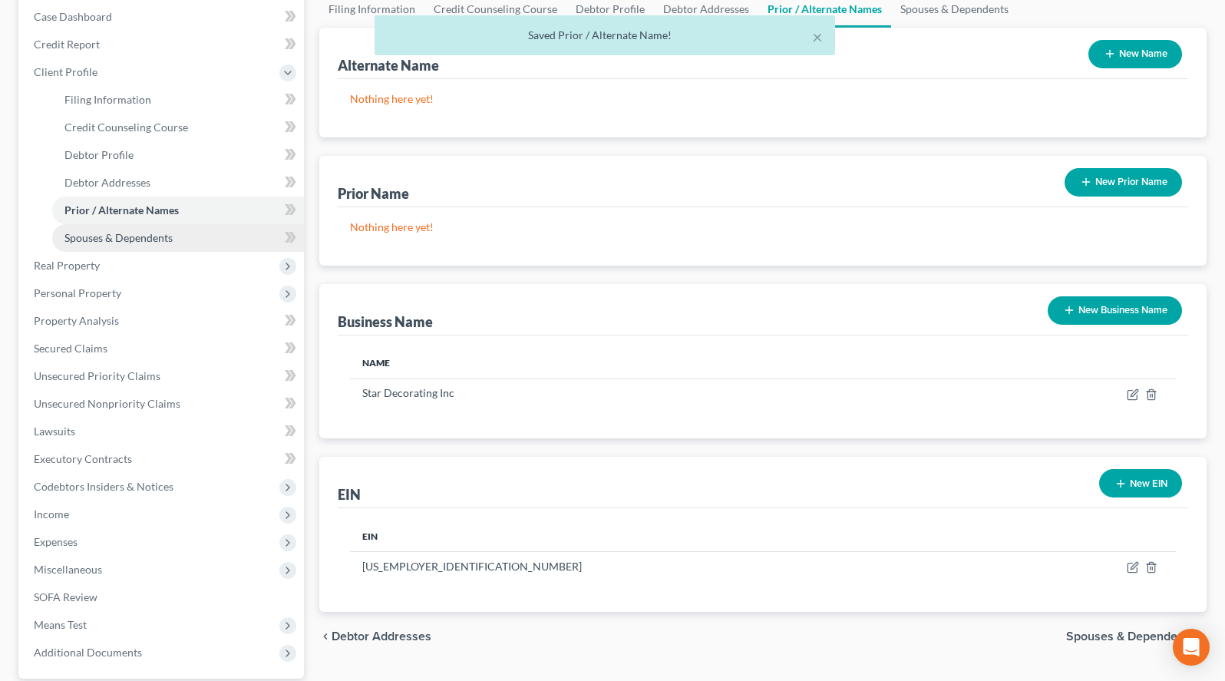
click at [171, 246] on link "Spouses & Dependents" at bounding box center [178, 238] width 252 height 28
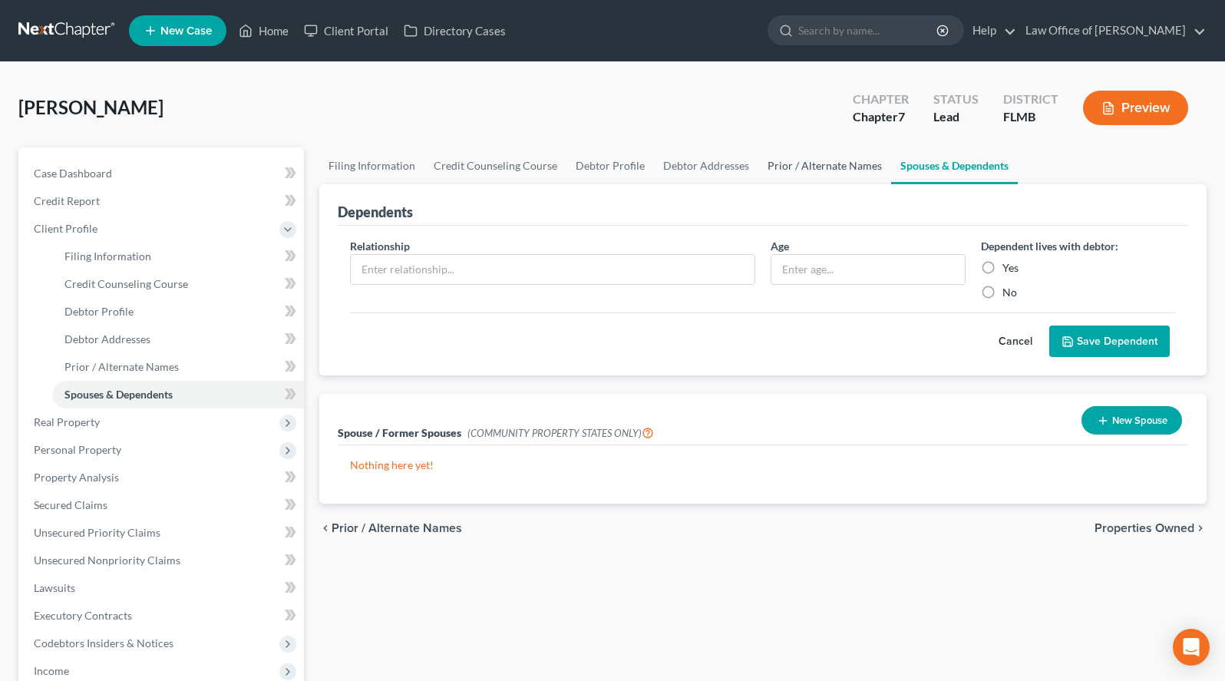
click at [775, 159] on link "Prior / Alternate Names" at bounding box center [824, 165] width 133 height 37
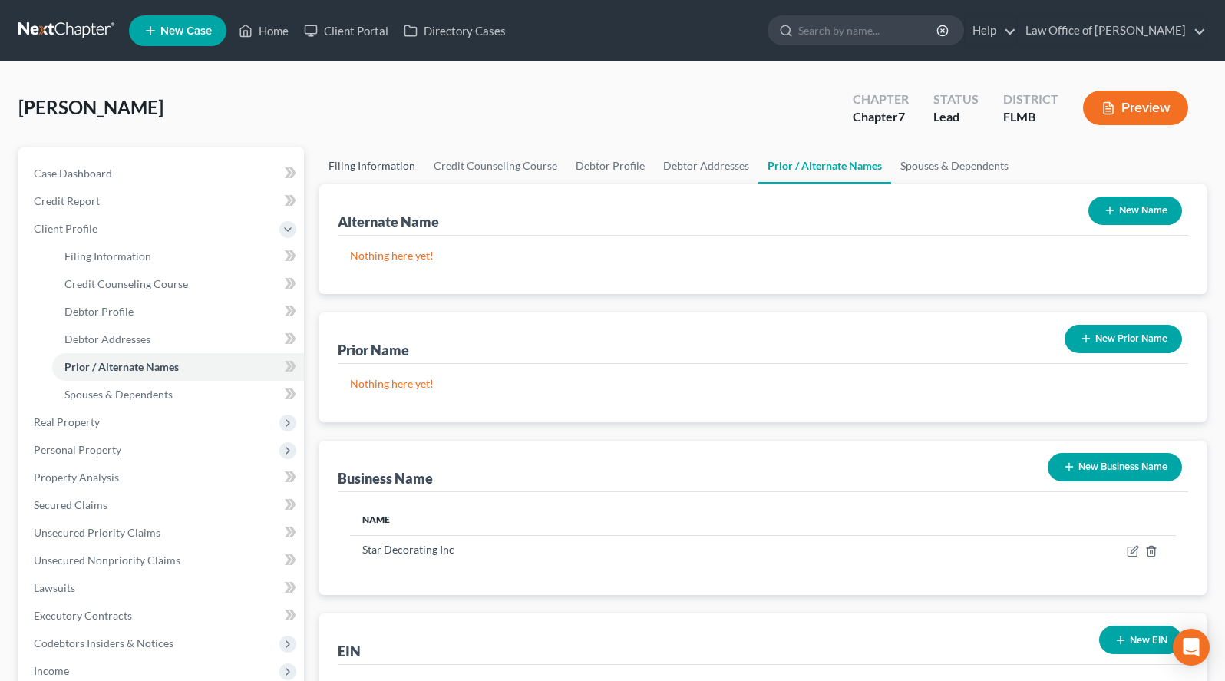
click at [343, 182] on ui-view "Filing Information Credit Counseling Course Debtor Profile Debtor Addresses Pri…" at bounding box center [762, 482] width 887 height 670
click at [343, 165] on link "Filing Information" at bounding box center [371, 165] width 105 height 37
select select "1"
select select "0"
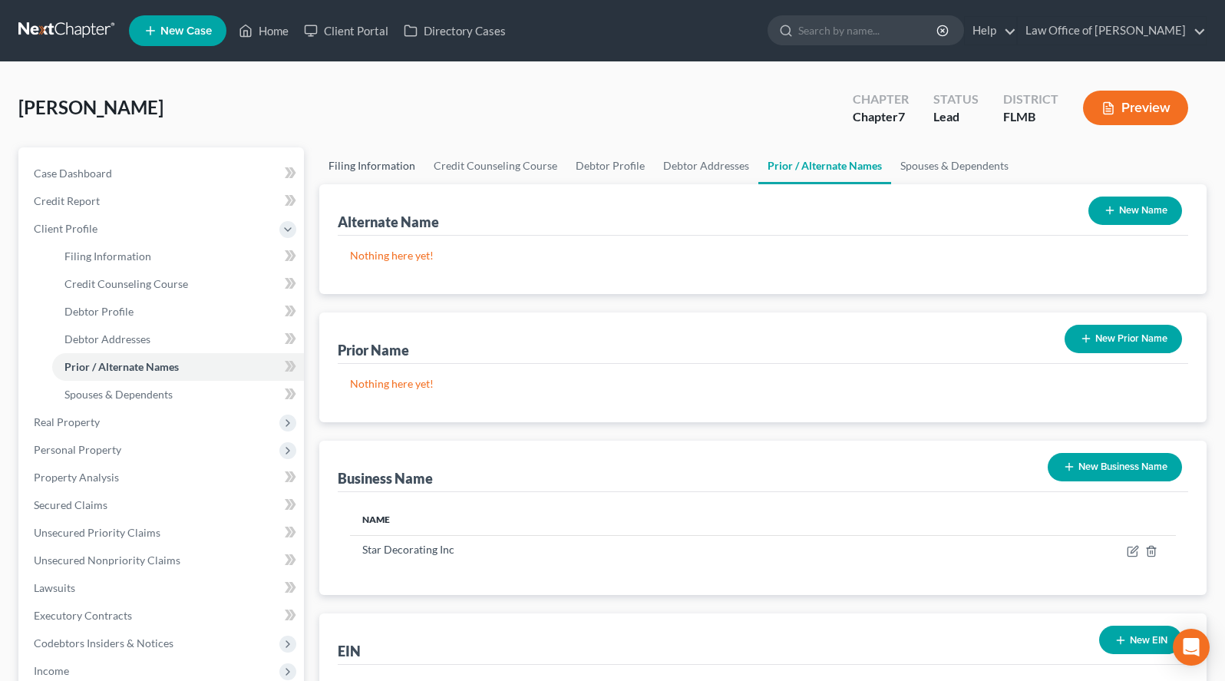
select select "9"
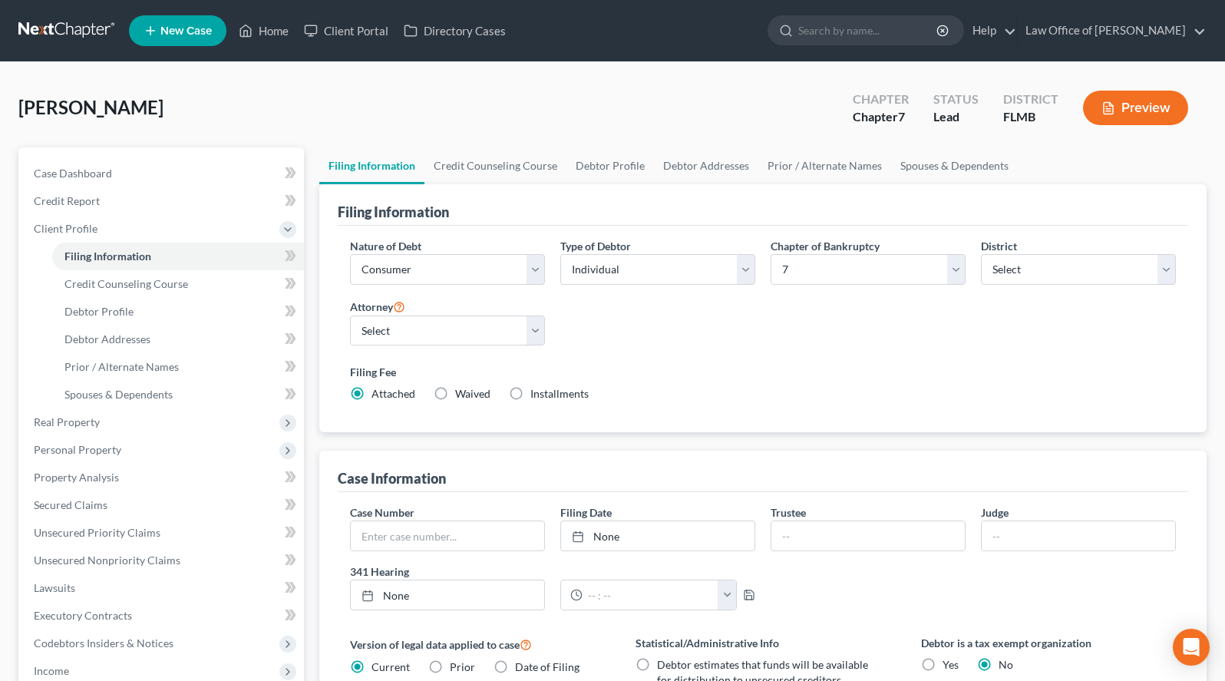
click at [83, 26] on link at bounding box center [67, 31] width 98 height 28
